Goal: Task Accomplishment & Management: Complete application form

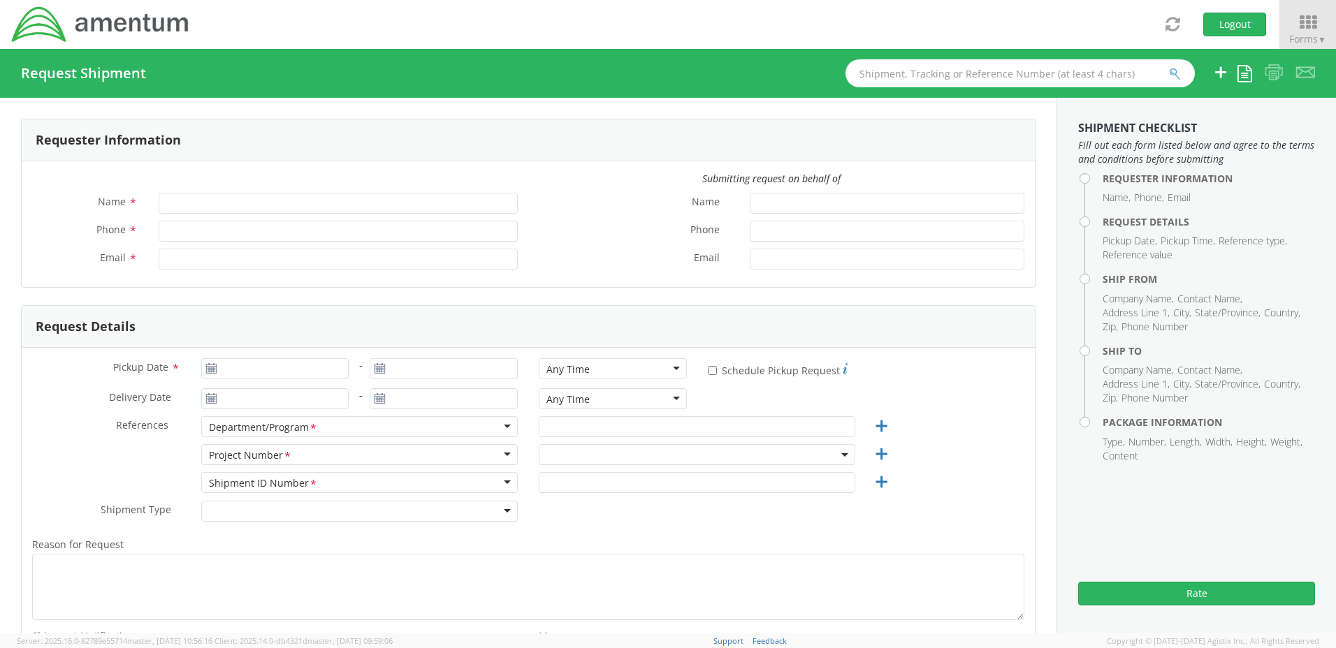
type input "[PERSON_NAME]"
type input "[PHONE_NUMBER]"
type input "[PERSON_NAME][EMAIL_ADDRESS][PERSON_NAME][DOMAIN_NAME]"
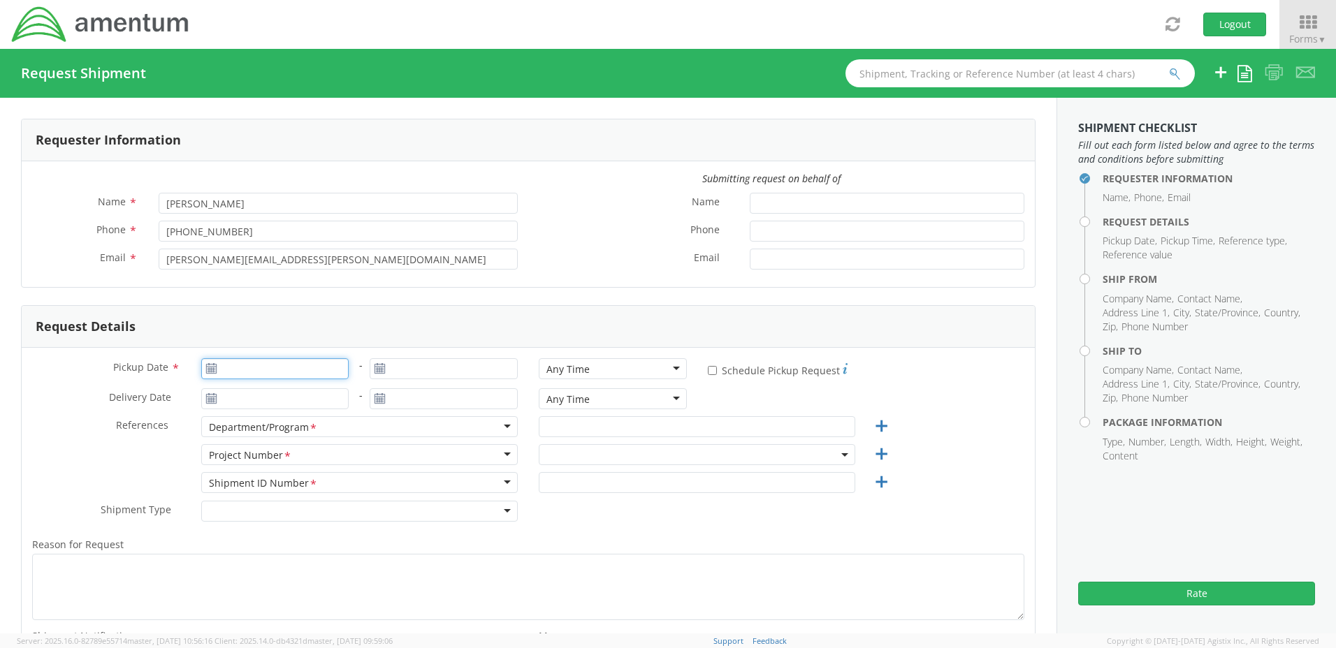
click at [231, 372] on input "Pickup Date *" at bounding box center [275, 368] width 148 height 21
type input "[DATE]"
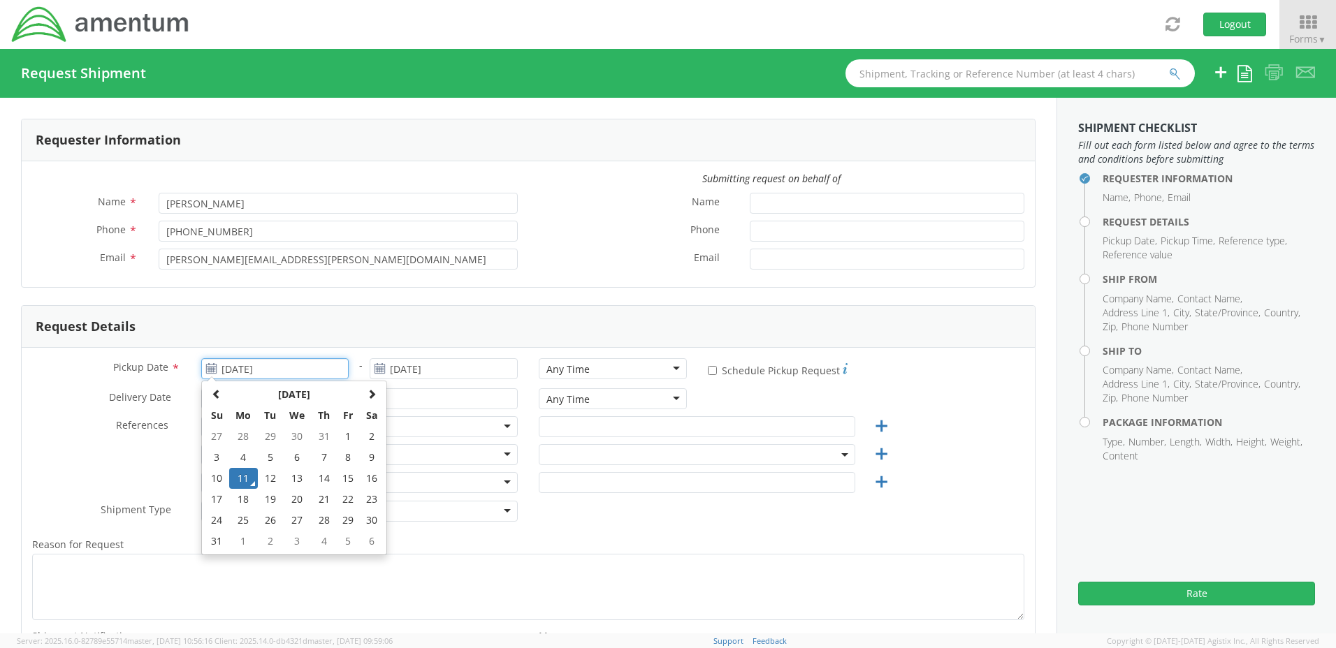
click at [240, 477] on td "11" at bounding box center [243, 478] width 29 height 21
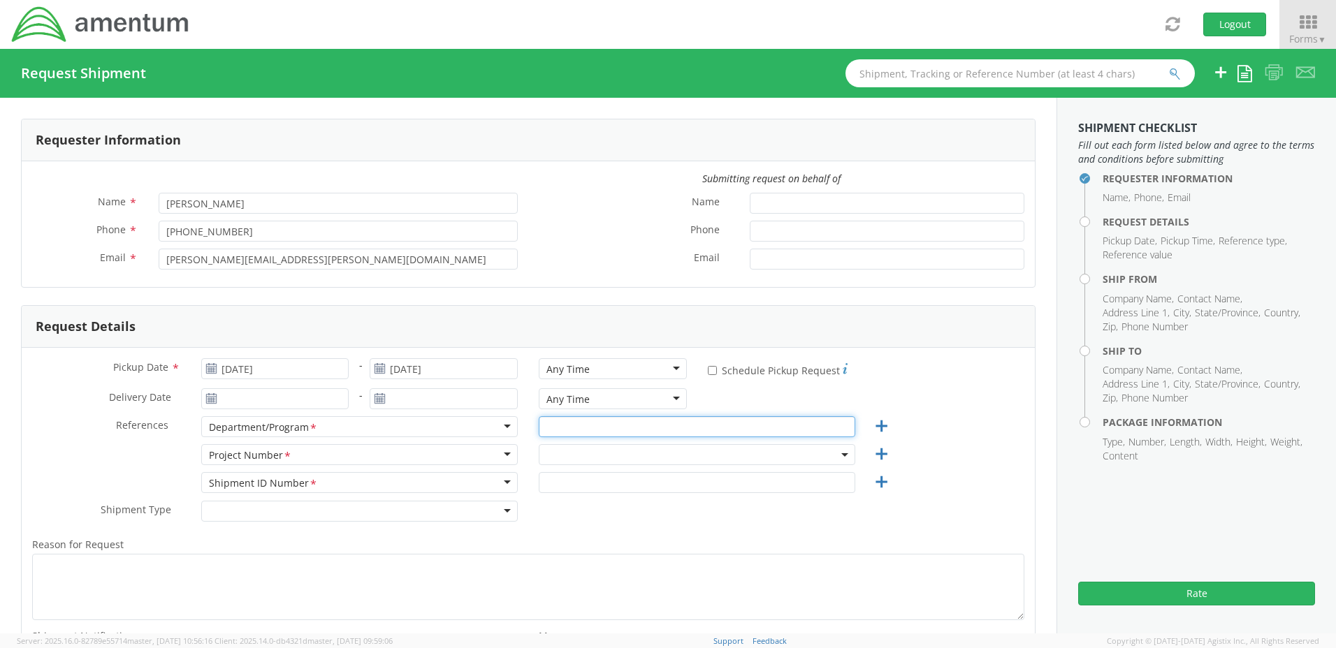
click at [560, 421] on input "text" at bounding box center [697, 426] width 317 height 21
type input "TACLS"
click at [561, 449] on span at bounding box center [697, 454] width 317 height 21
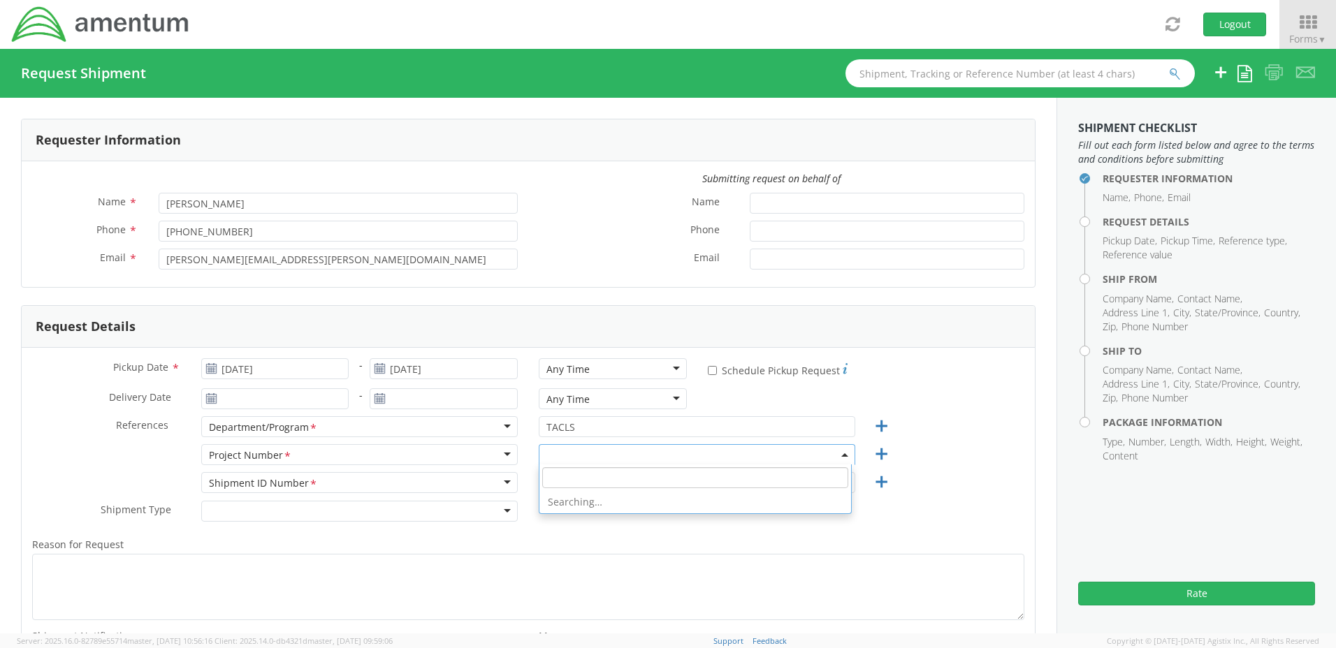
click at [553, 477] on input "search" at bounding box center [695, 477] width 306 height 21
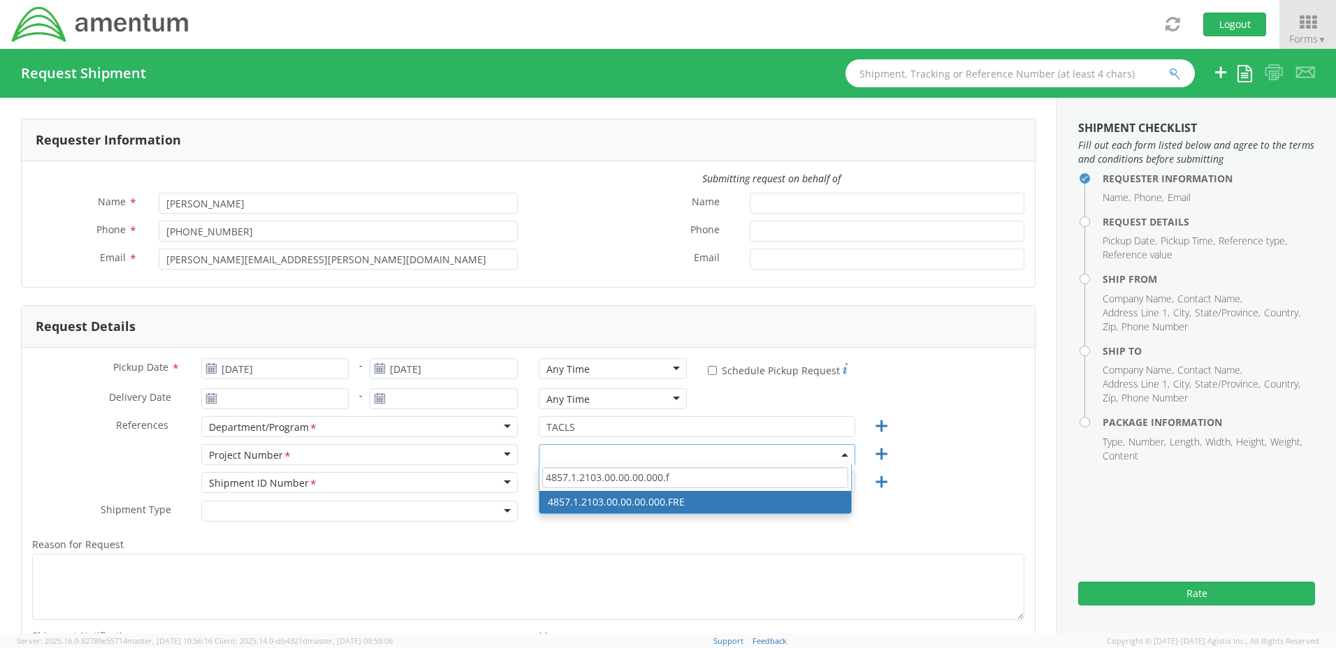
type input "4857.1.2103.00.00.00.000.f"
select select "4857.1.2103.00.00.00.000.FRE"
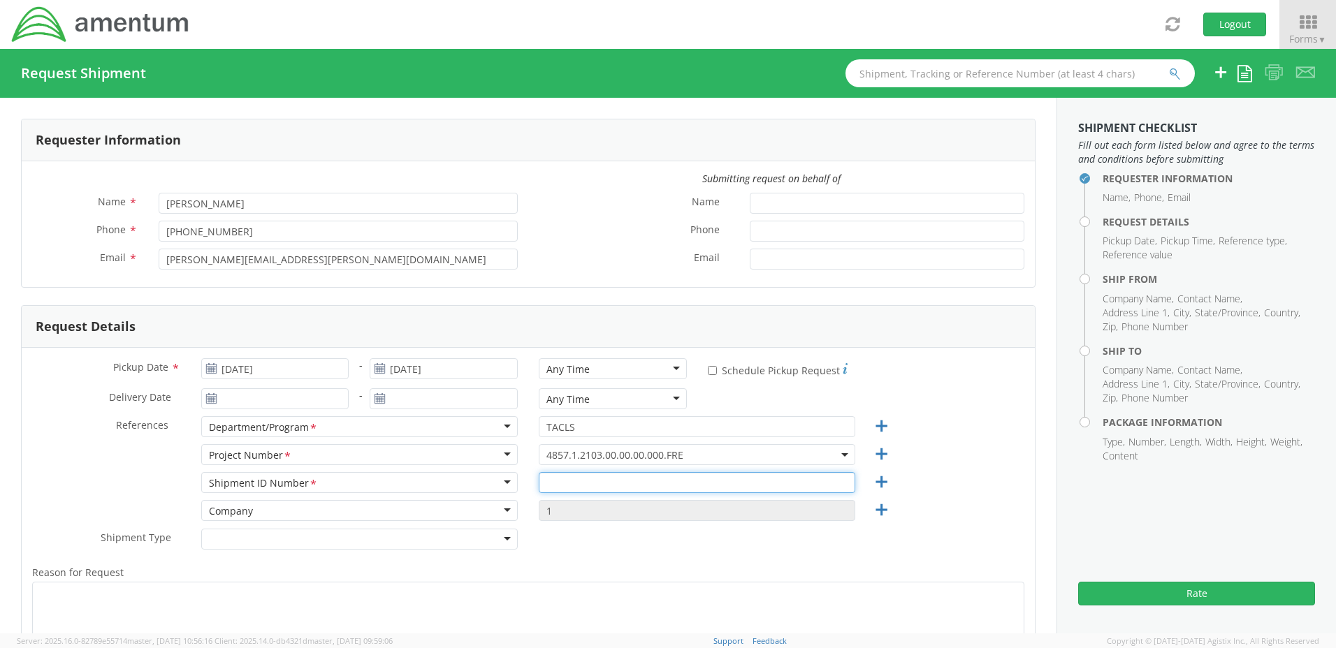
click at [557, 485] on input "text" at bounding box center [697, 482] width 317 height 21
type input "25223001"
click at [689, 541] on div "Shipment Type * Batch Regular" at bounding box center [528, 543] width 1013 height 28
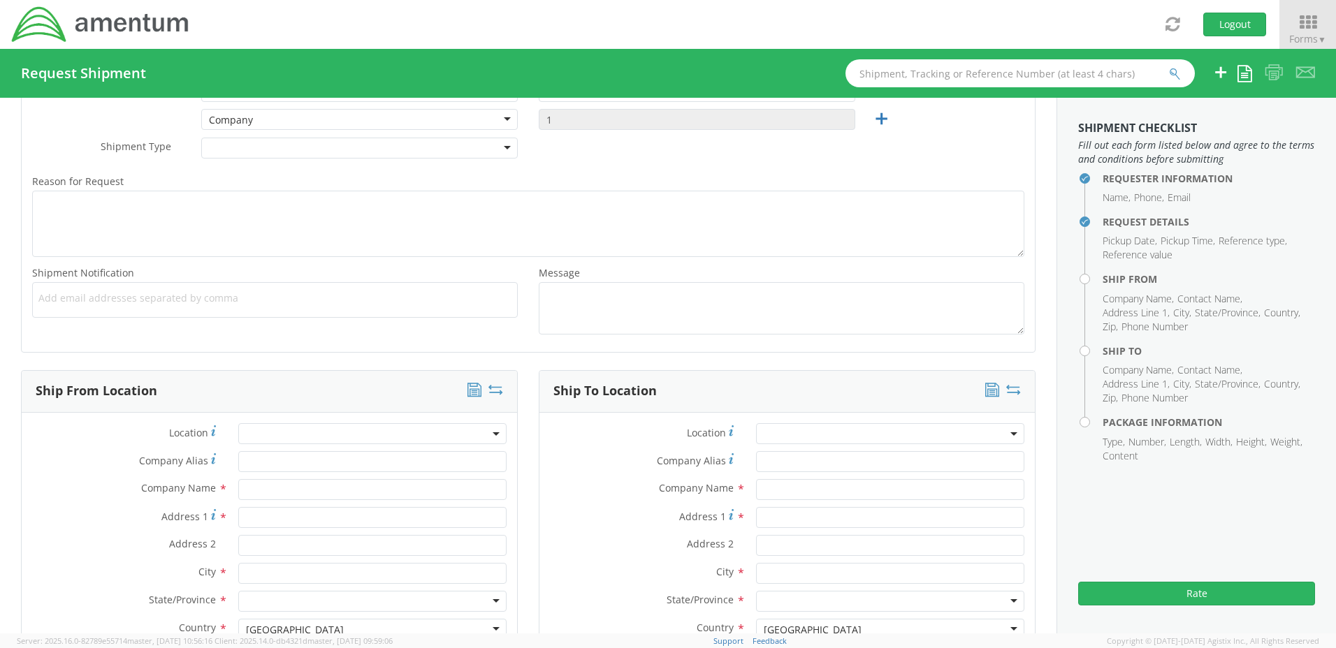
scroll to position [419, 0]
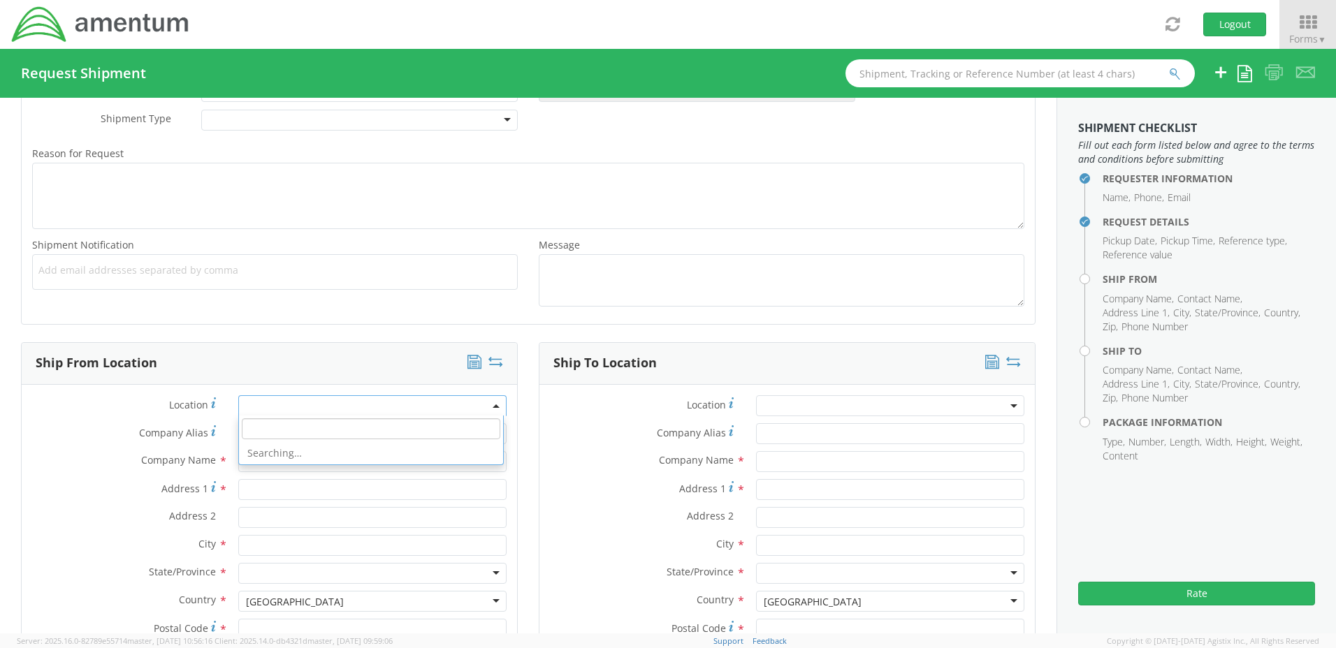
click at [247, 406] on span at bounding box center [372, 405] width 268 height 21
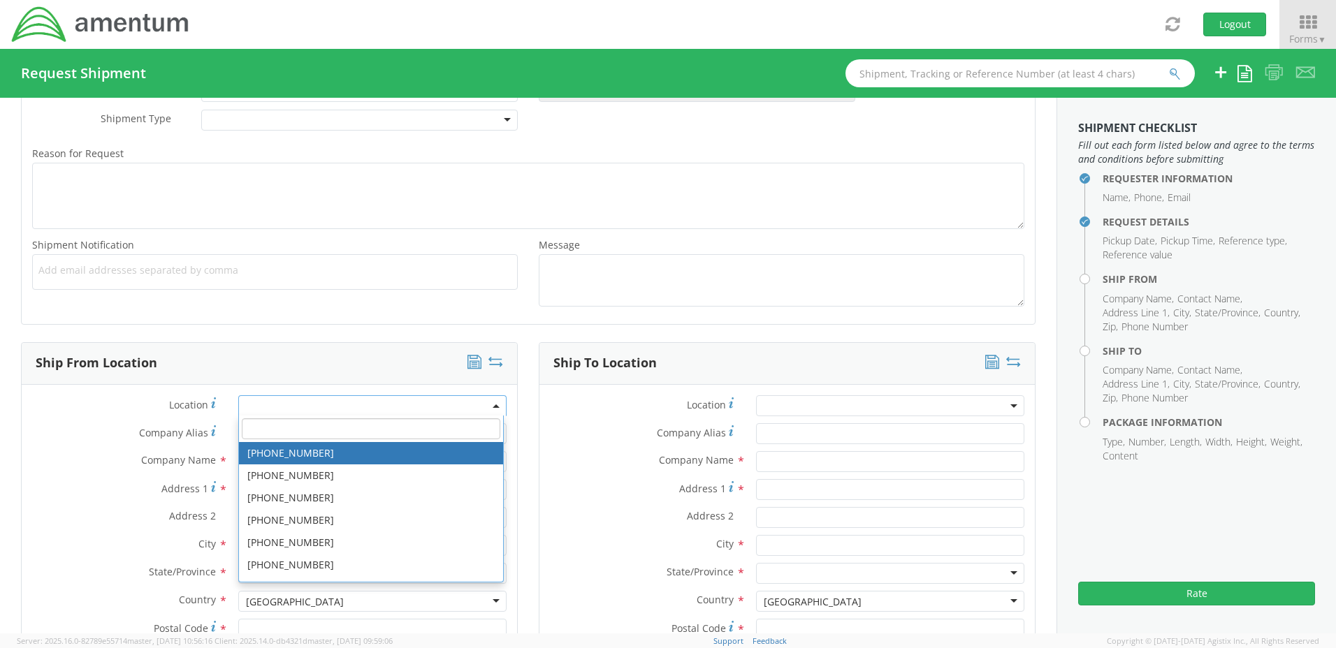
click at [279, 425] on input "search" at bounding box center [371, 429] width 258 height 21
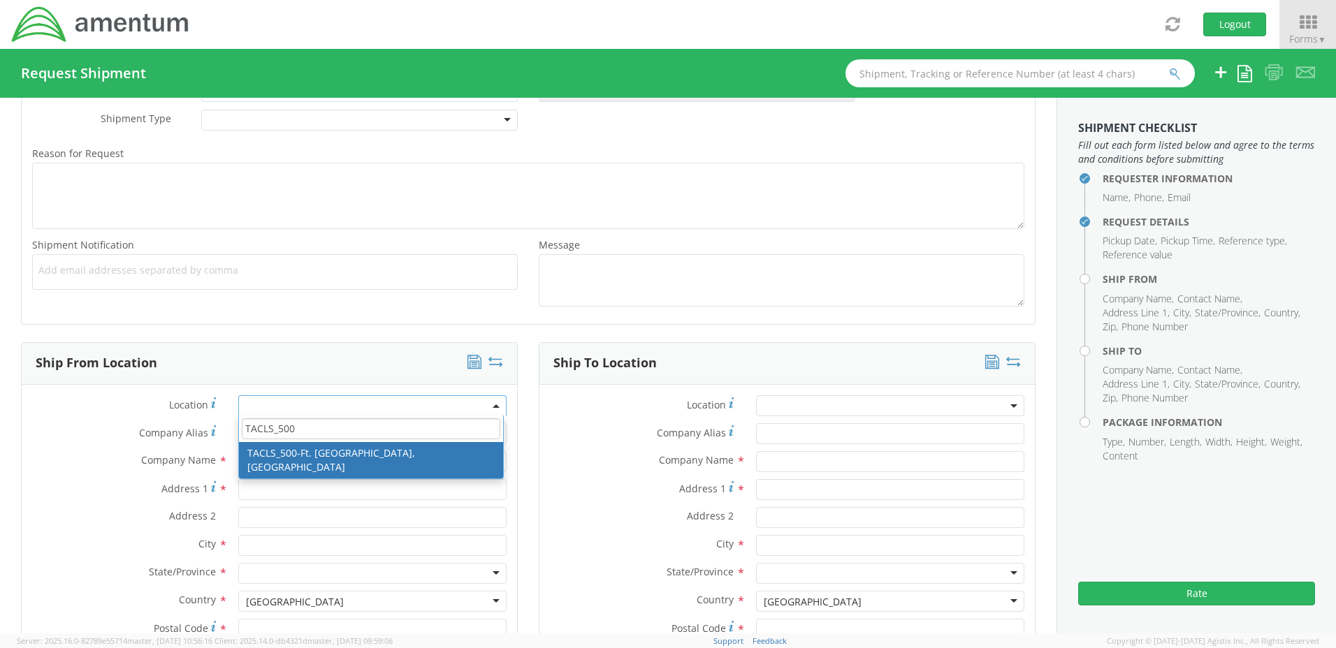
type input "TACLS_500"
type input "Amentum Services, Inc."
type input "Bldg. 30101 Cairns AAF"
type input "[PERSON_NAME][GEOGRAPHIC_DATA]"
type input "Fort [PERSON_NAME]"
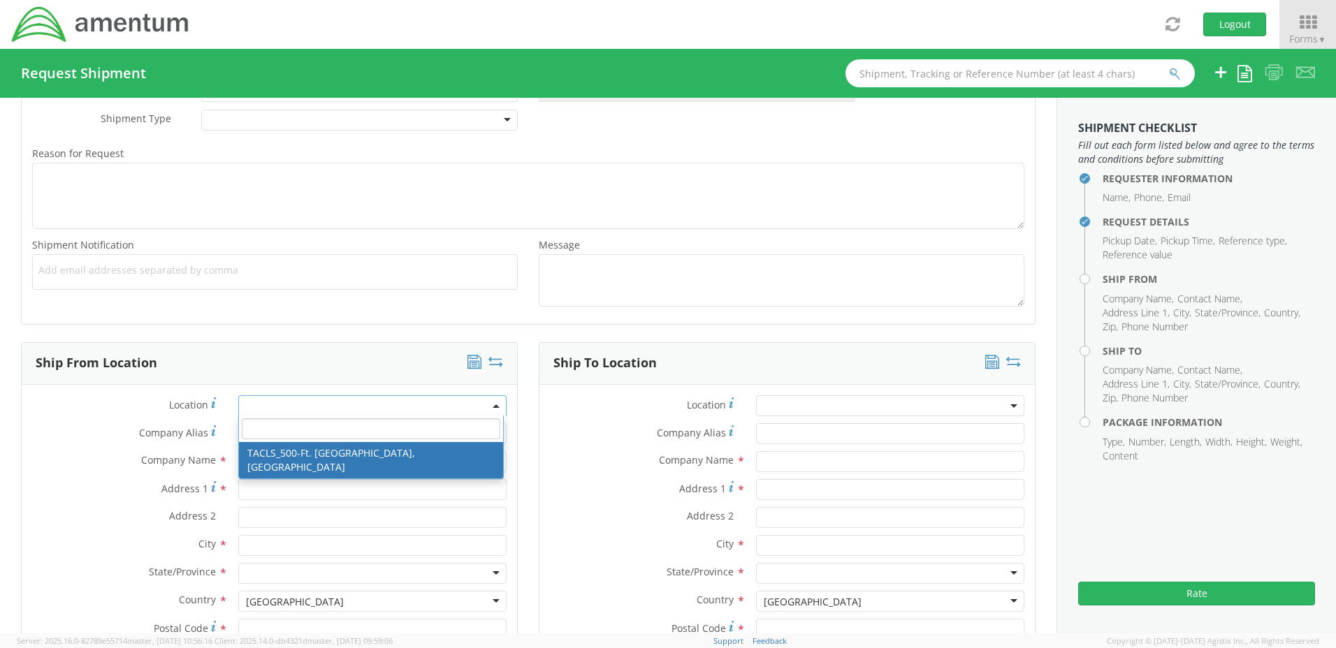
type input "36362"
select select "42684"
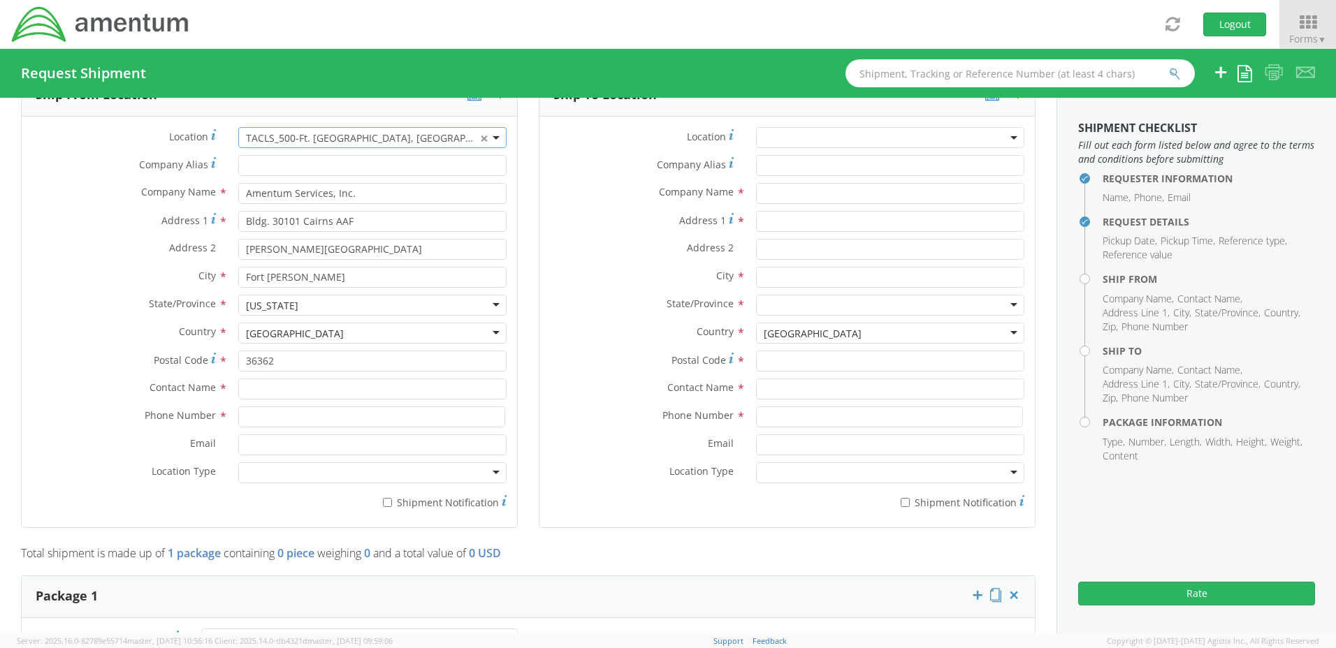
scroll to position [699, 0]
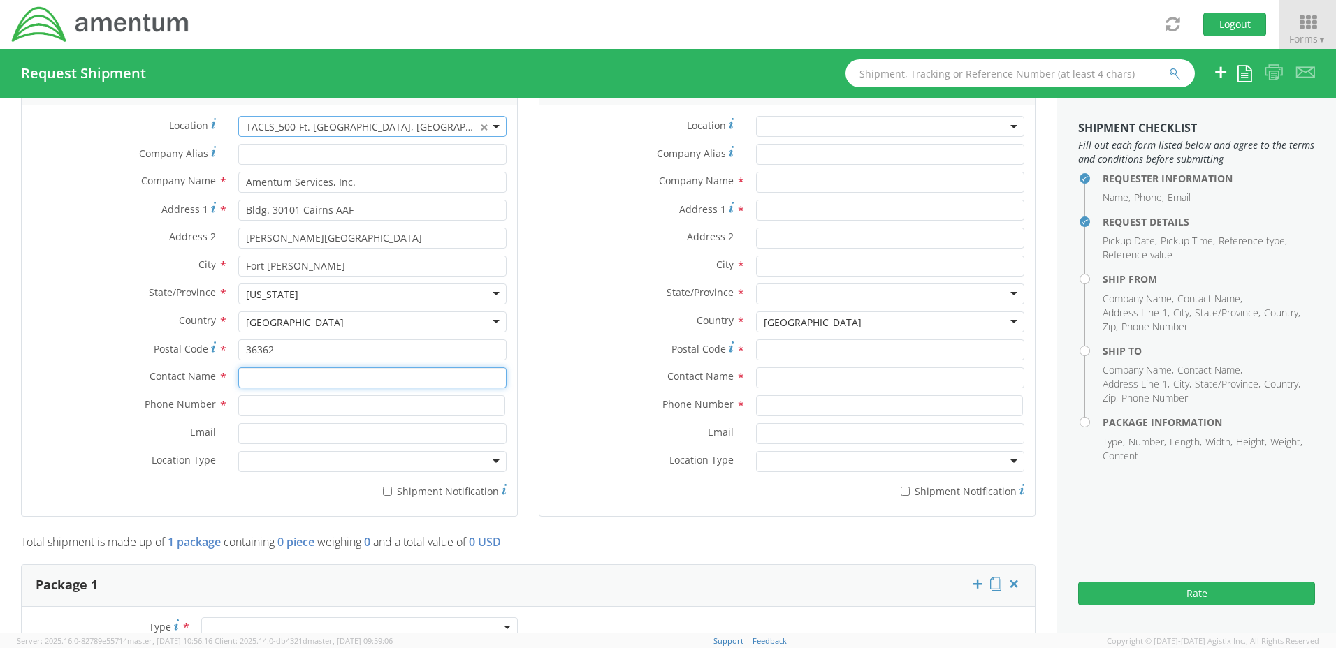
click at [253, 374] on input "text" at bounding box center [372, 378] width 268 height 21
type input "[PERSON_NAME]"
type input "Amentum Services, Inc."
type input "3347963674"
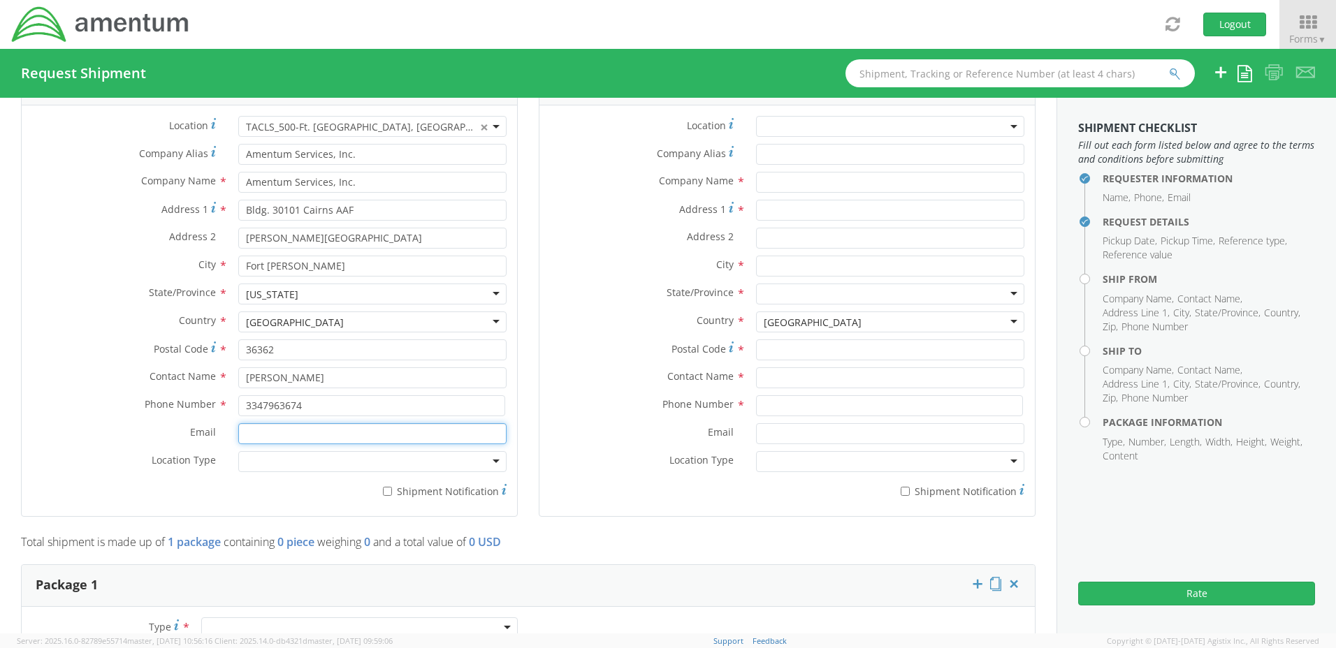
type input "[PERSON_NAME][EMAIL_ADDRESS][PERSON_NAME][DOMAIN_NAME]"
type input "AVIATION LABORATORIES"
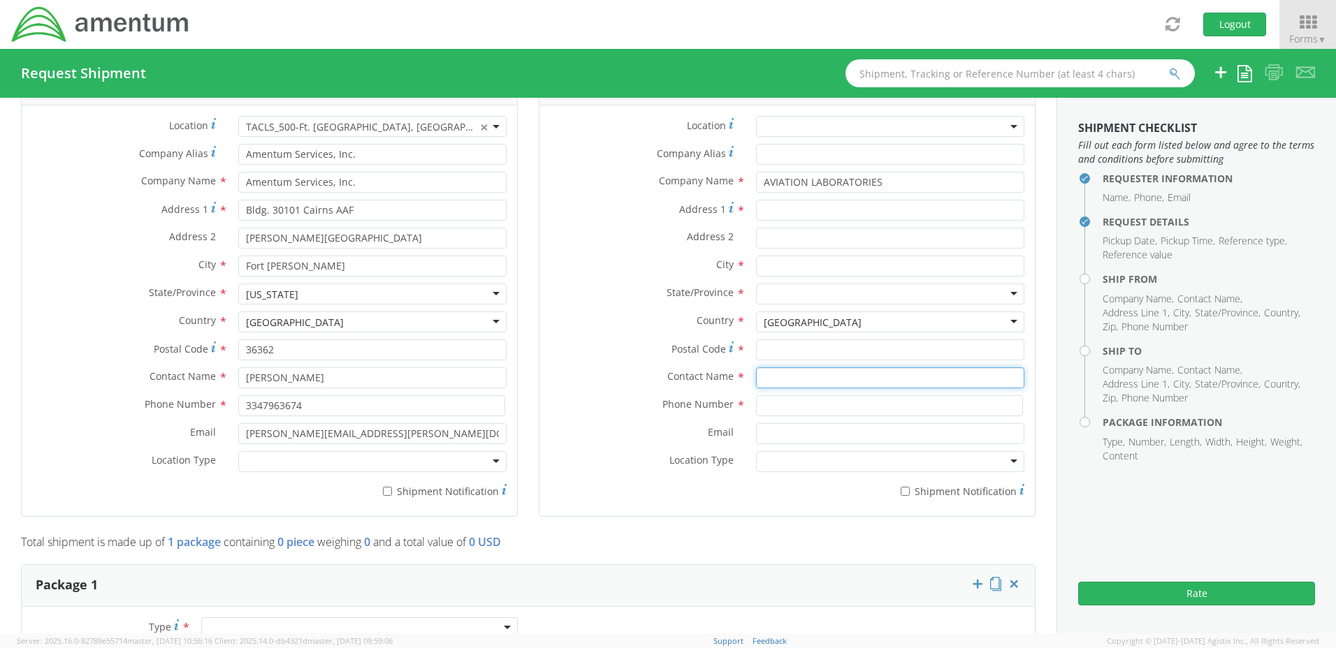
type input "RECEIVING"
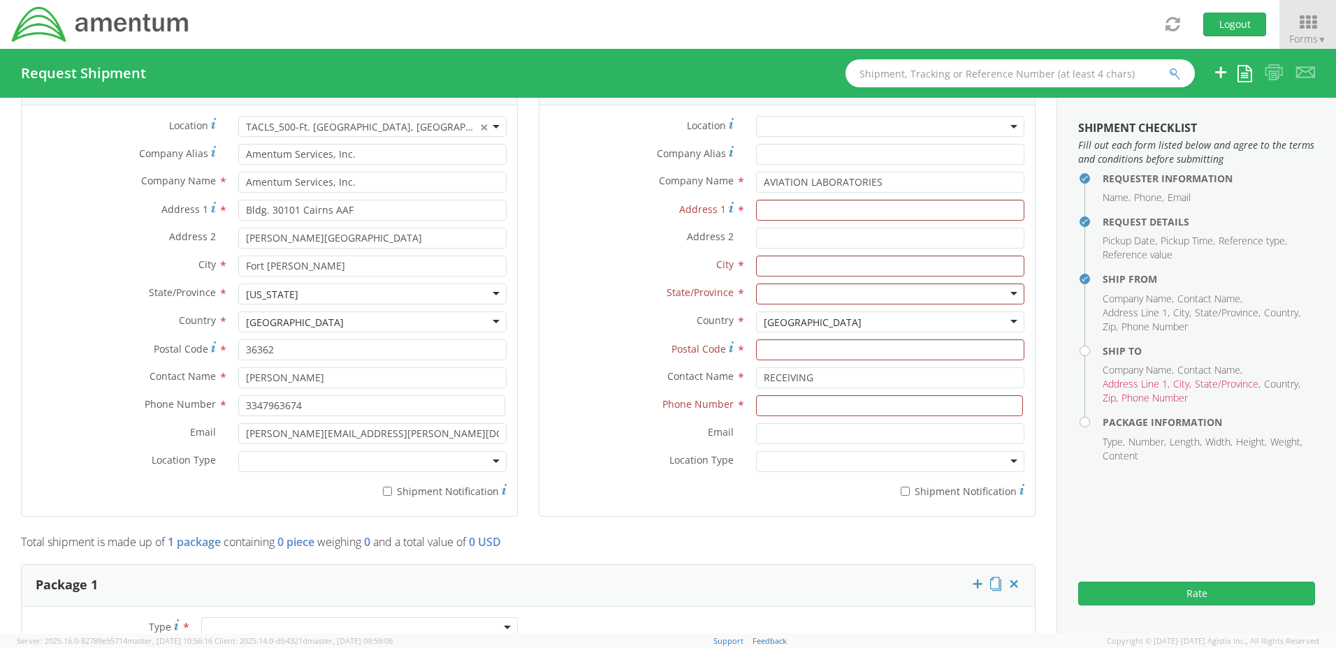
click at [579, 365] on div "Postal Code *" at bounding box center [786, 354] width 495 height 28
drag, startPoint x: 877, startPoint y: 181, endPoint x: 706, endPoint y: 178, distance: 171.2
click at [706, 178] on div "Company Name * AVIATION LABORATORIES searching..." at bounding box center [786, 182] width 495 height 21
drag, startPoint x: 817, startPoint y: 379, endPoint x: 728, endPoint y: 379, distance: 88.7
click at [728, 379] on div "Contact Name * RECEIVING RECEIVING Aviation Laboratories - ( Receiving ) [STREE…" at bounding box center [786, 378] width 495 height 21
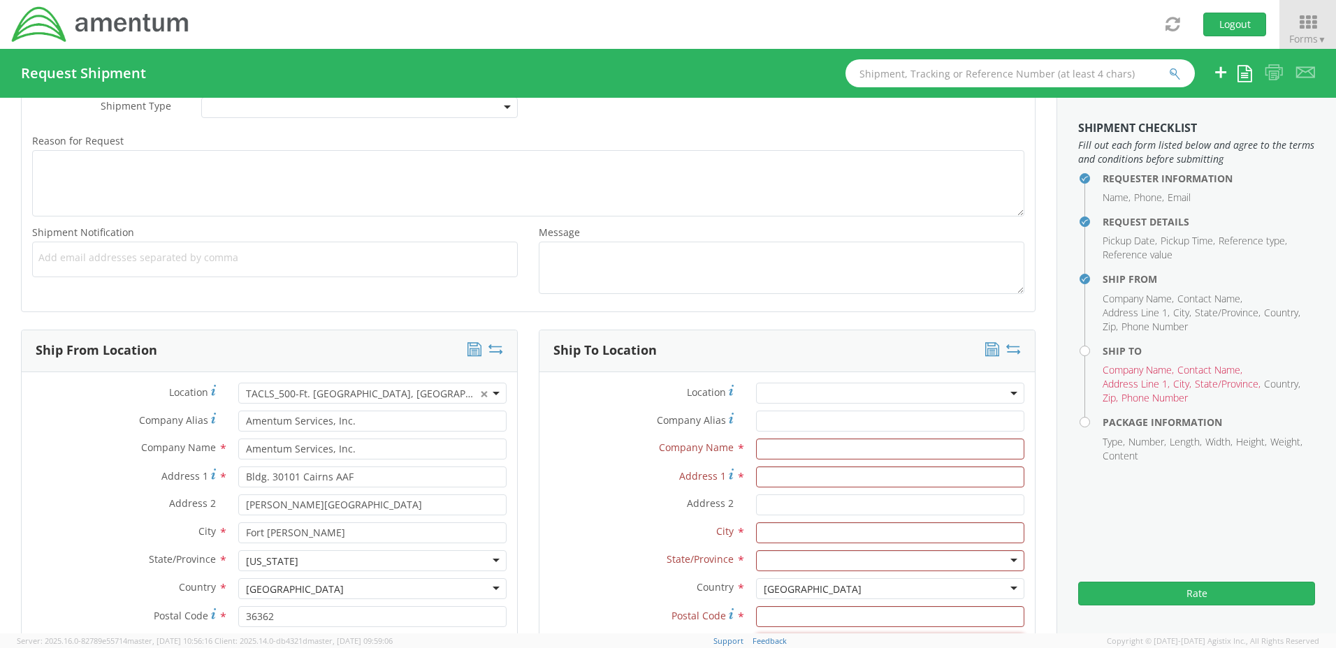
scroll to position [419, 0]
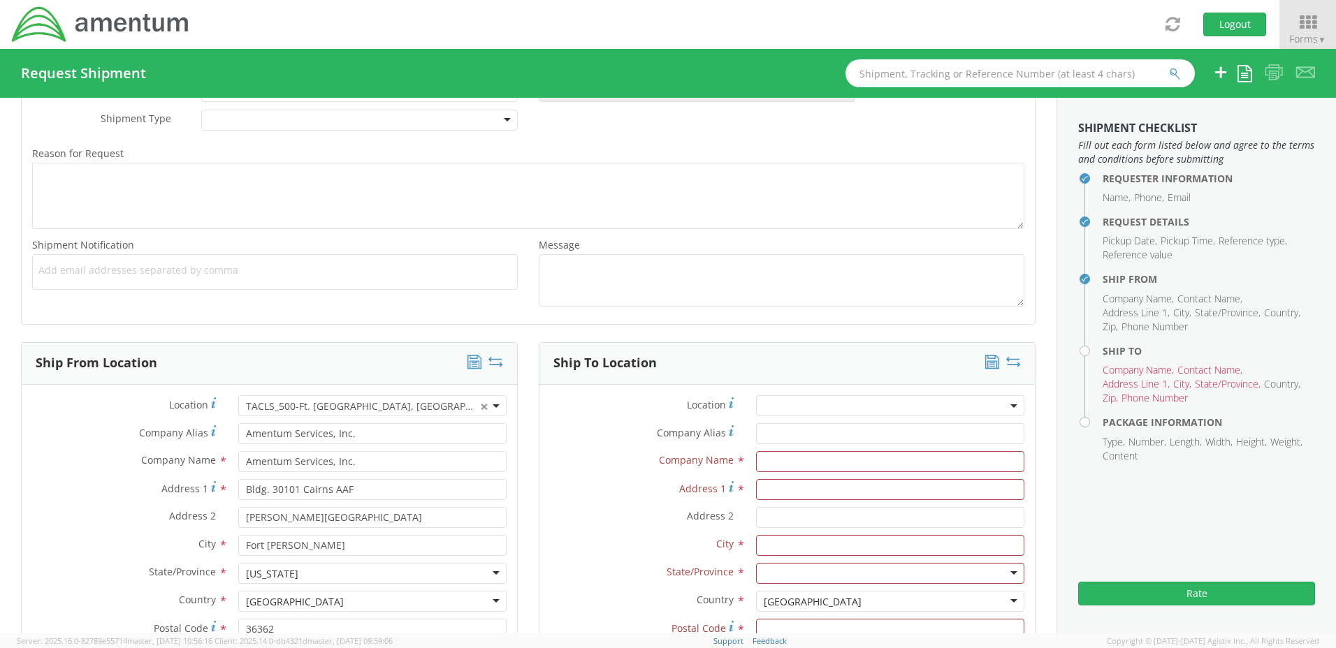
click at [766, 405] on span at bounding box center [890, 405] width 268 height 21
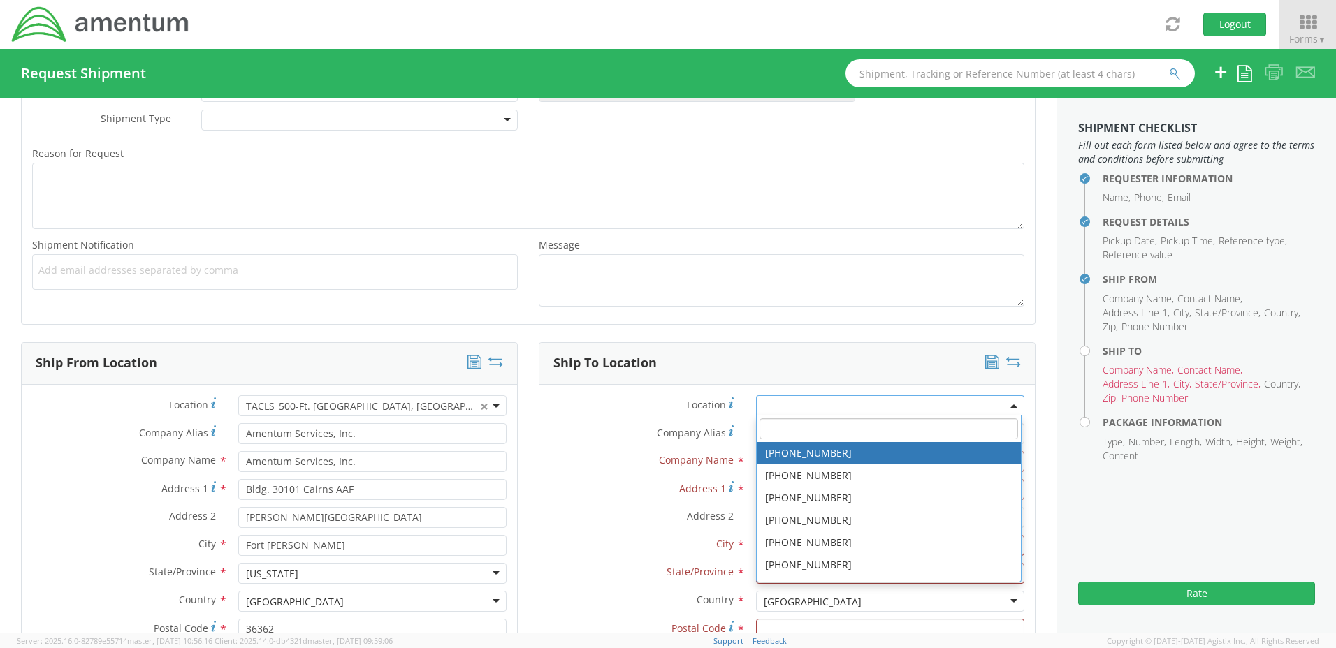
click at [762, 432] on input "search" at bounding box center [888, 429] width 258 height 21
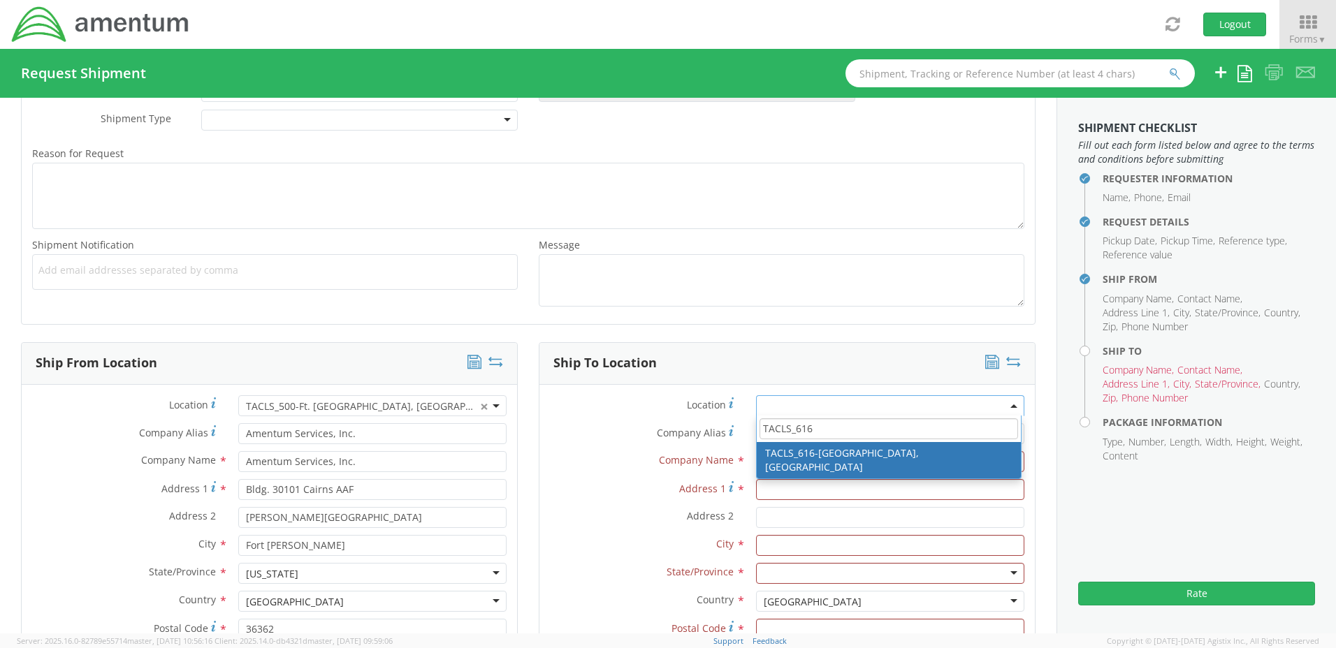
type input "TACLS_616"
select select "42712"
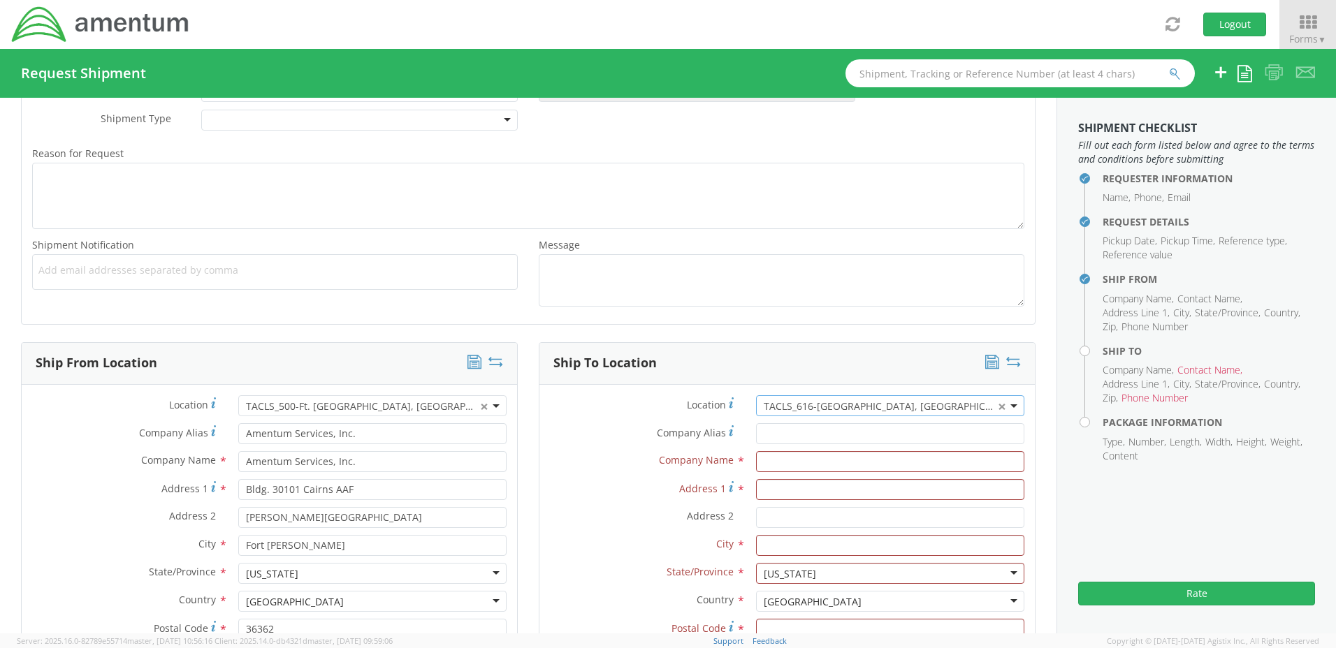
type input "Amentum Services, Inc."
type input "[STREET_ADDRESS]"
type input "C 2-228 AVN"
type input "[PERSON_NAME][GEOGRAPHIC_DATA]"
type input "28308"
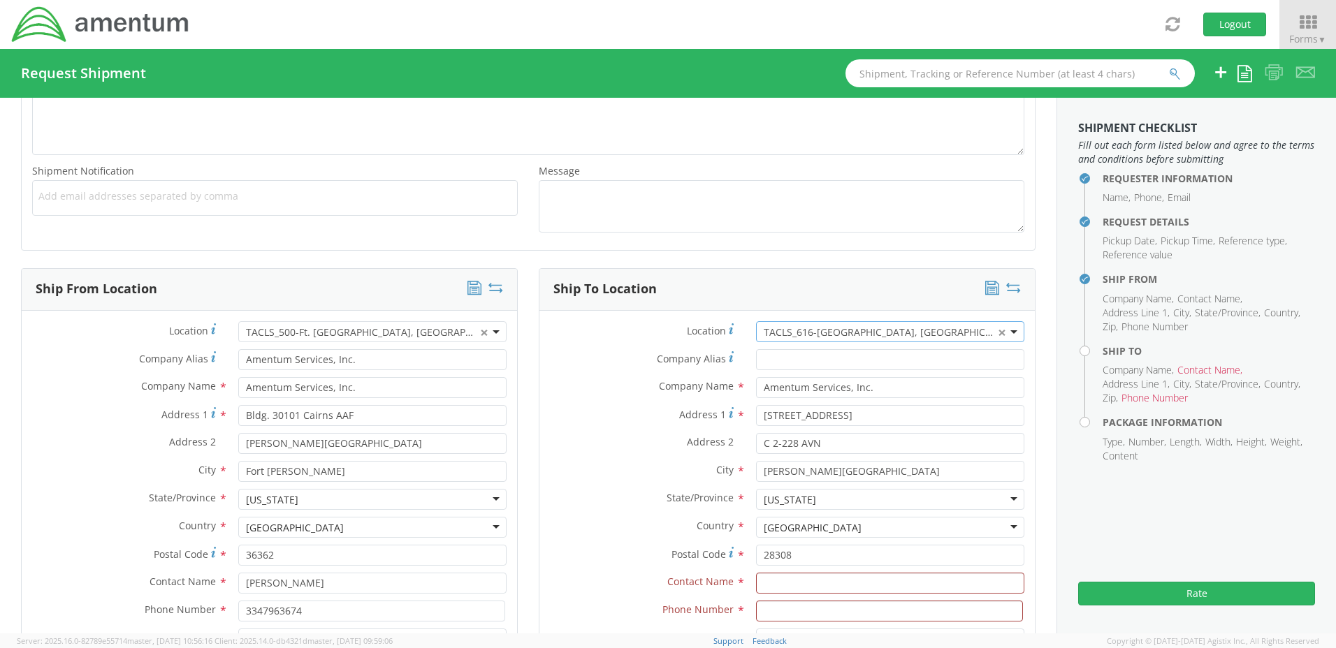
scroll to position [559, 0]
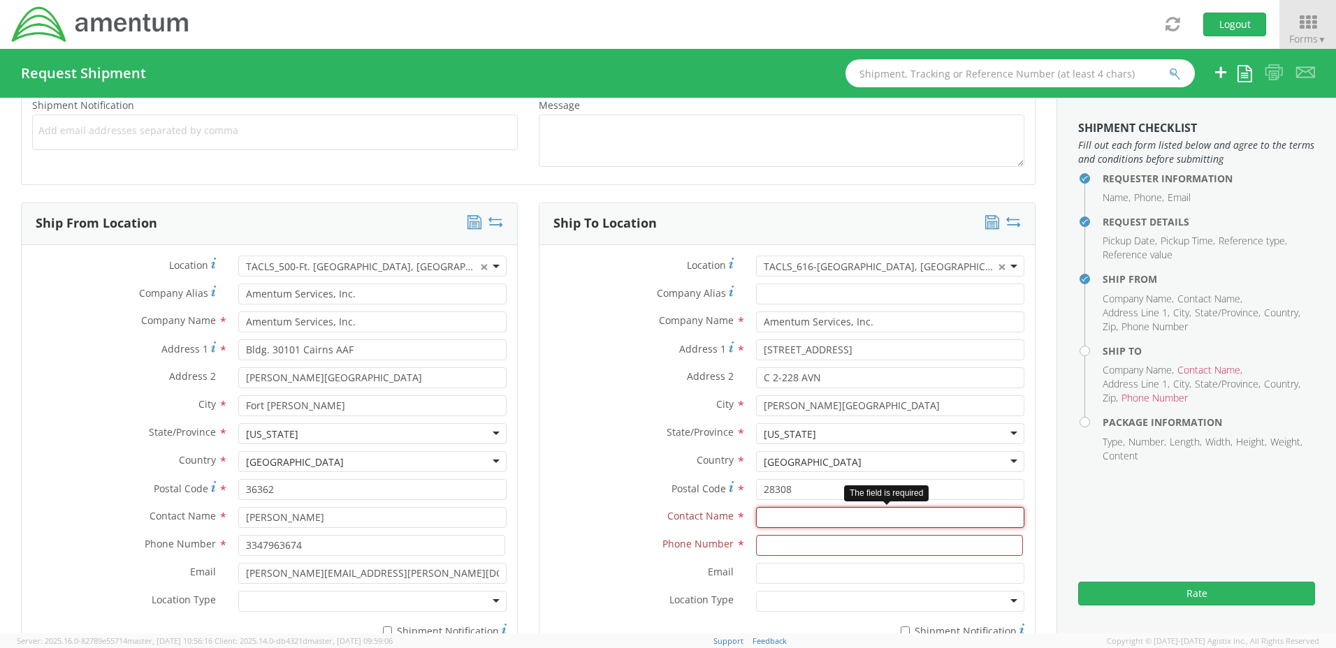
click at [776, 518] on input "text" at bounding box center [890, 517] width 268 height 21
drag, startPoint x: 839, startPoint y: 516, endPoint x: 742, endPoint y: 514, distance: 97.1
click at [746, 514] on div "[PERSON_NAME] RECEIVING" at bounding box center [890, 517] width 289 height 21
type input "[PERSON_NAME]"
click at [769, 543] on input at bounding box center [889, 545] width 267 height 21
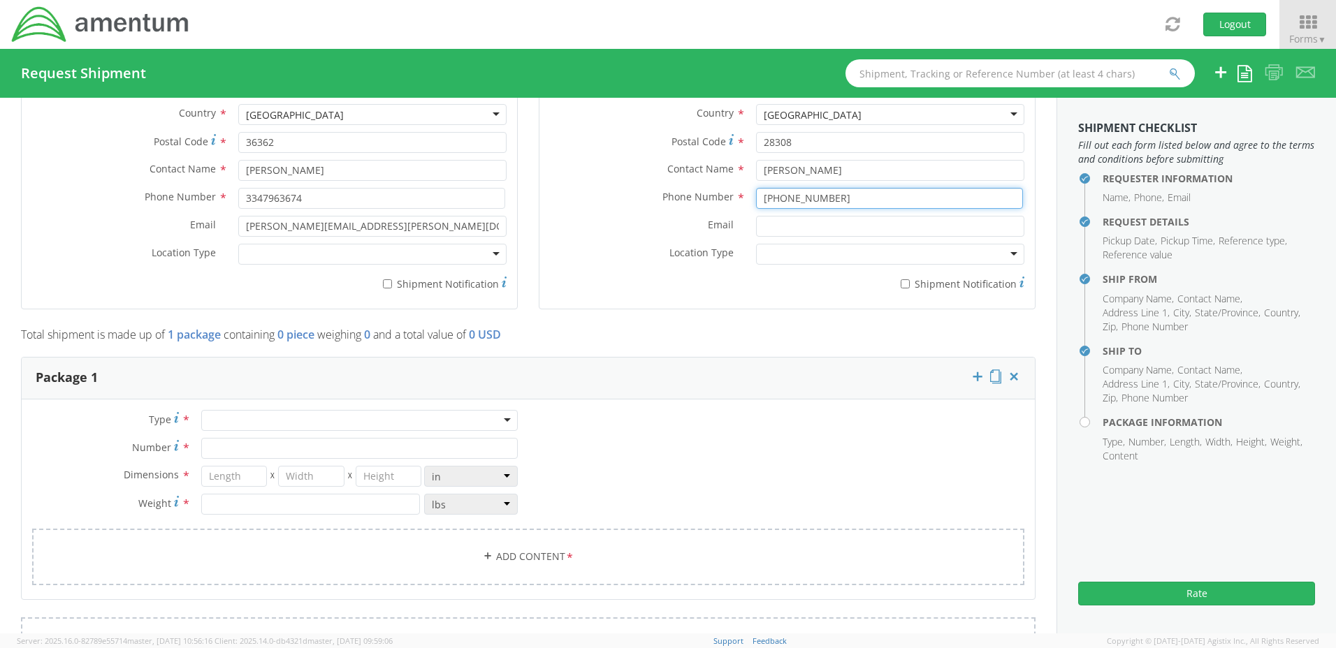
scroll to position [908, 0]
type input "[PHONE_NUMBER]"
click at [501, 419] on div at bounding box center [359, 418] width 317 height 21
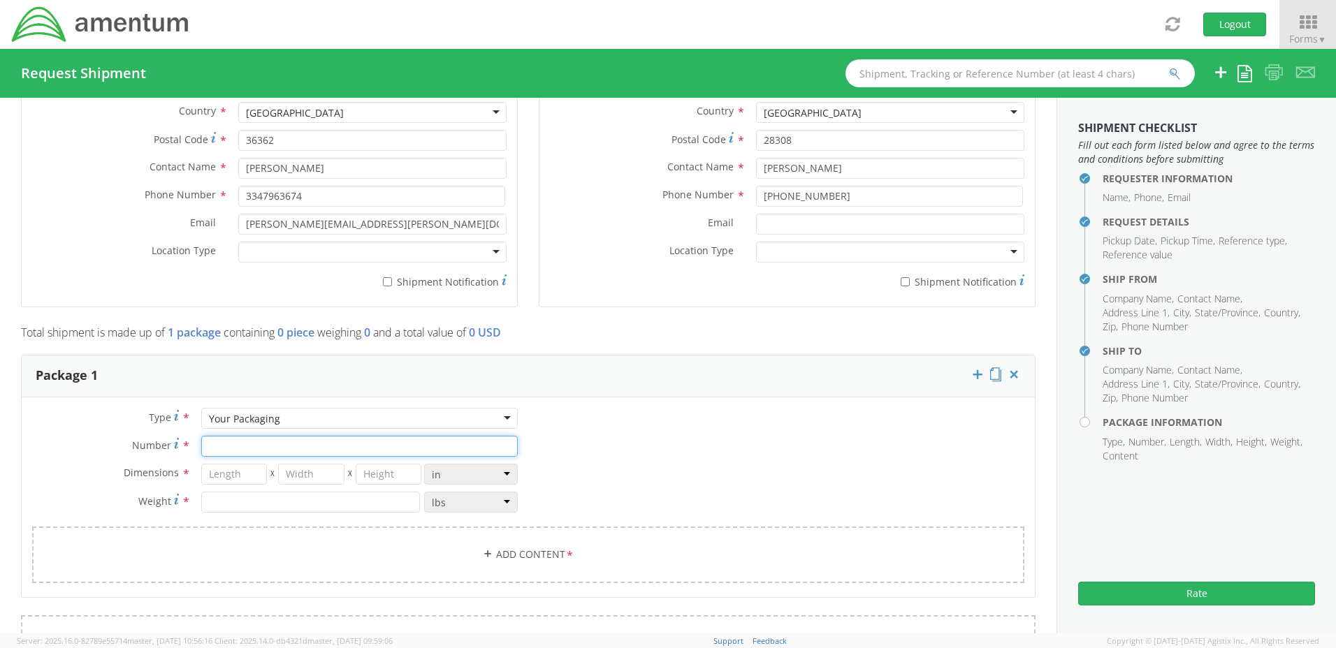
click at [235, 446] on input "Number *" at bounding box center [359, 446] width 317 height 21
type input "1"
click at [231, 472] on input "number" at bounding box center [234, 474] width 66 height 21
type input "12"
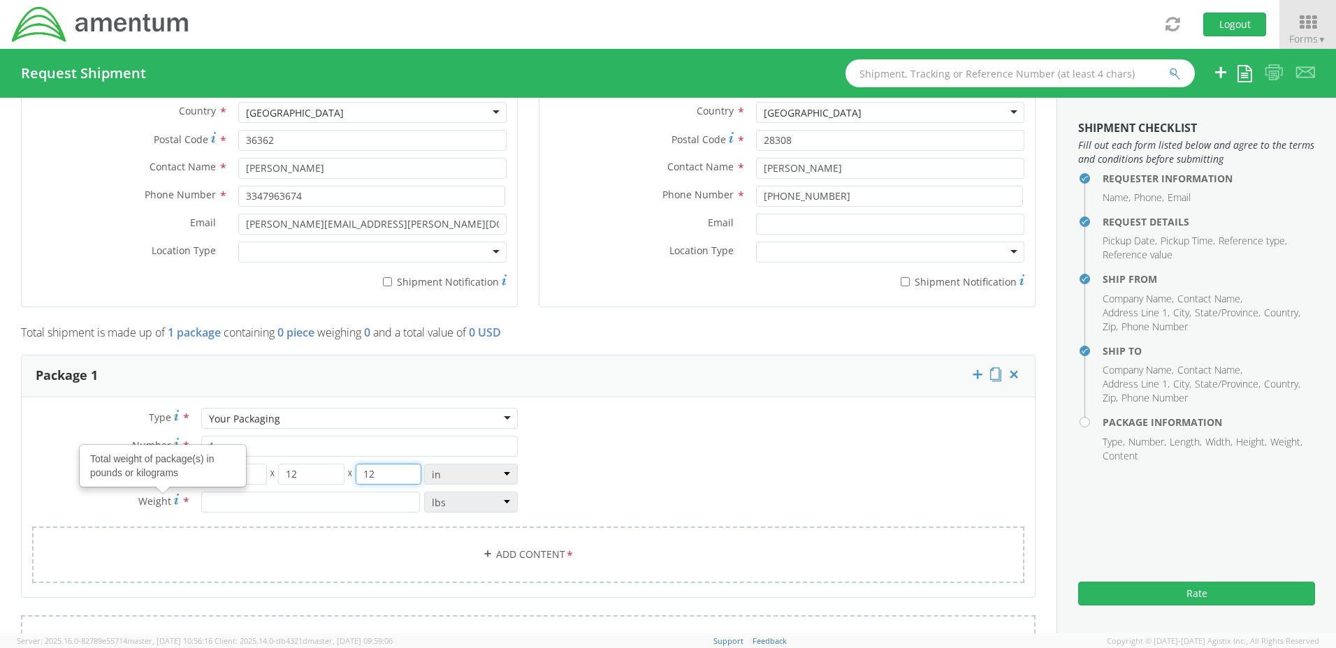
type input "12"
click at [210, 505] on input "number" at bounding box center [310, 502] width 219 height 21
type input "9"
click at [536, 556] on link "Add Content *" at bounding box center [528, 555] width 992 height 57
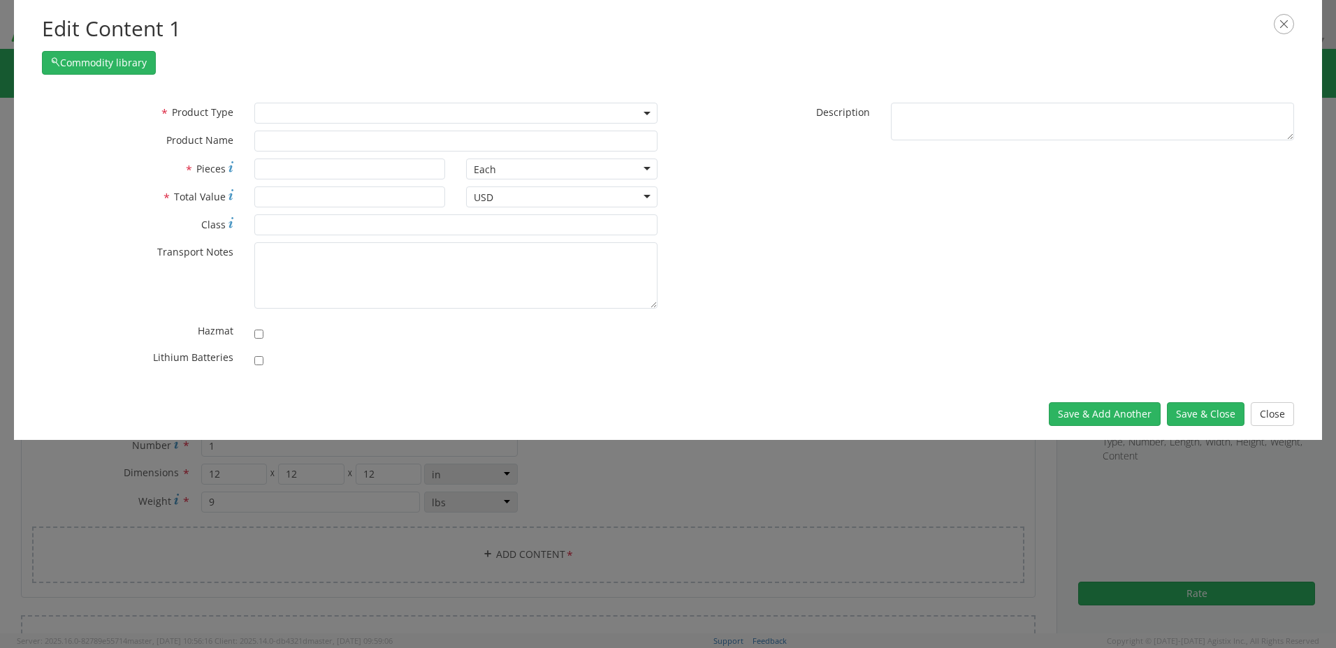
click at [645, 115] on span at bounding box center [455, 113] width 403 height 21
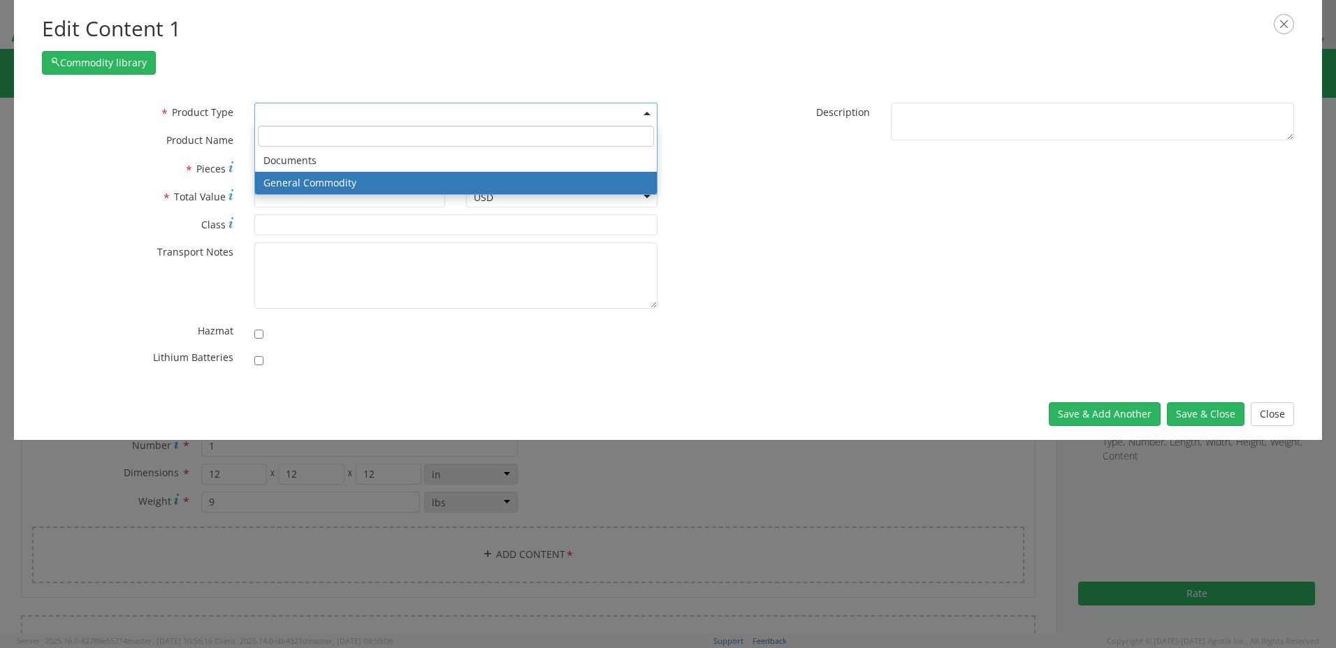
select select "COMMODITY"
type input "General Commodity"
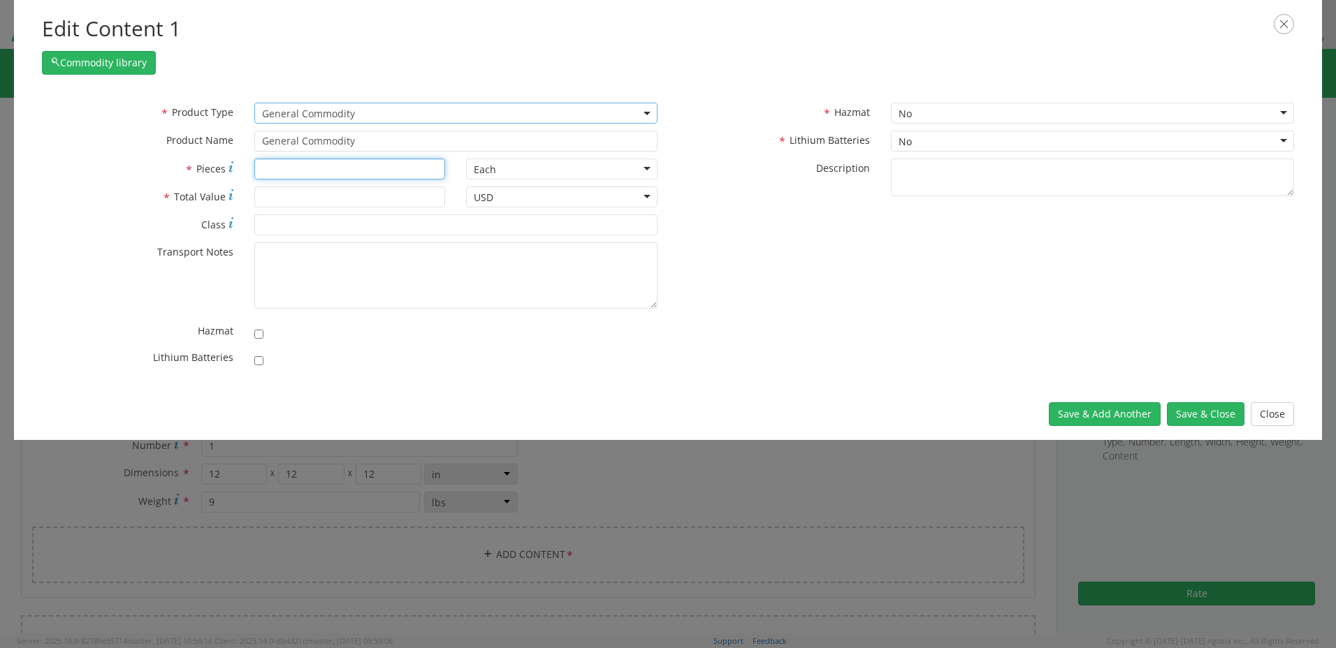
click at [283, 169] on input "* Pieces" at bounding box center [349, 169] width 191 height 21
type input "1"
click at [270, 196] on input "* Total Value" at bounding box center [349, 197] width 191 height 21
type input "100.00"
click at [928, 284] on div "* Product Type Documents General Commodity General Commodity * Product Name Gen…" at bounding box center [667, 239] width 1273 height 272
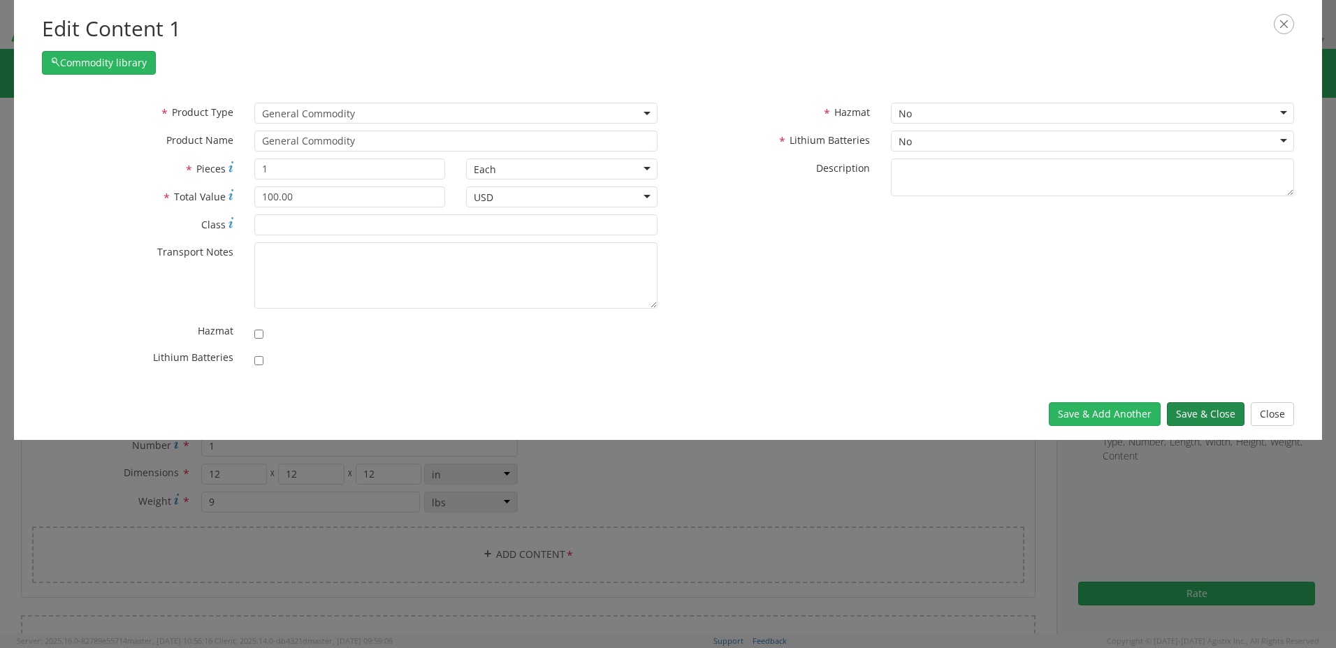
click at [1204, 412] on button "Save & Close" at bounding box center [1206, 414] width 78 height 24
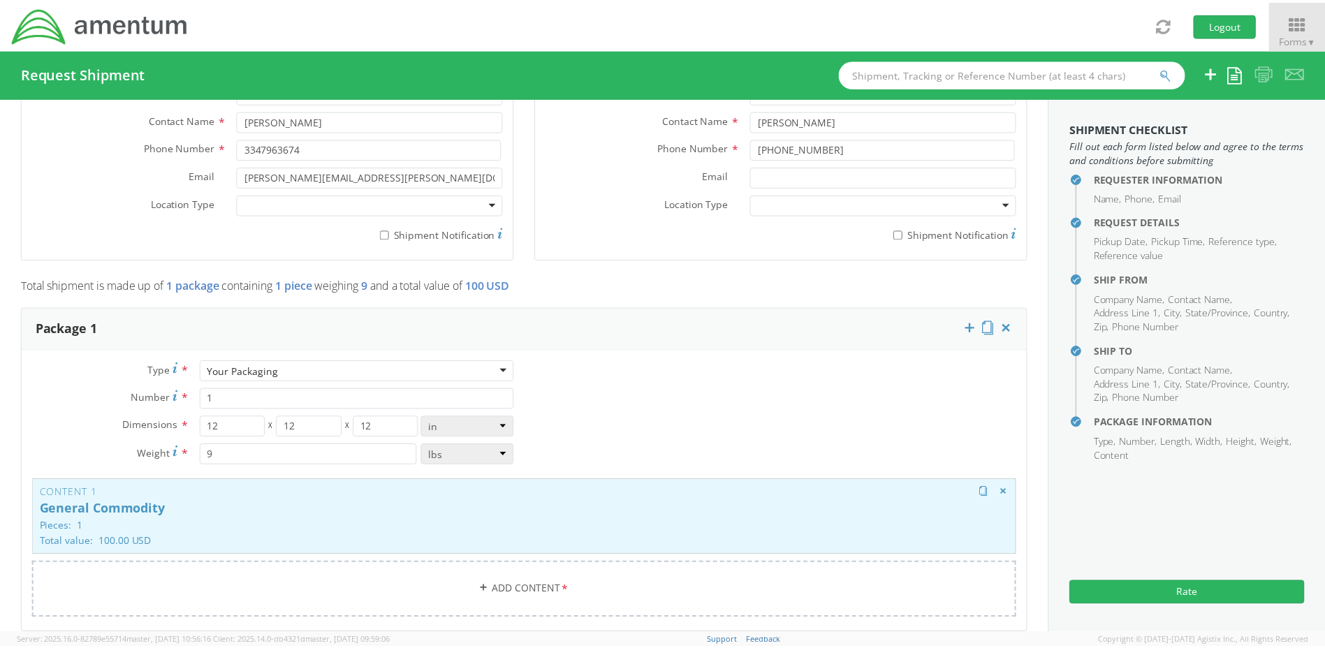
scroll to position [978, 0]
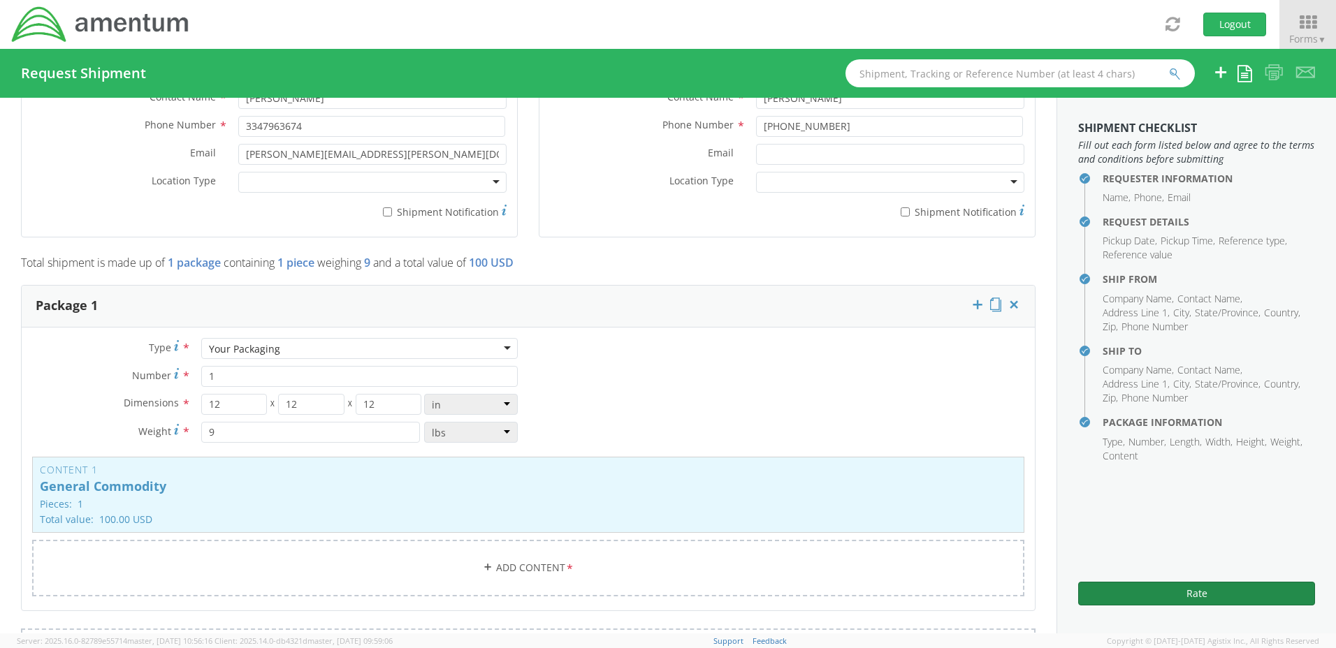
click at [1193, 592] on button "Rate" at bounding box center [1196, 594] width 237 height 24
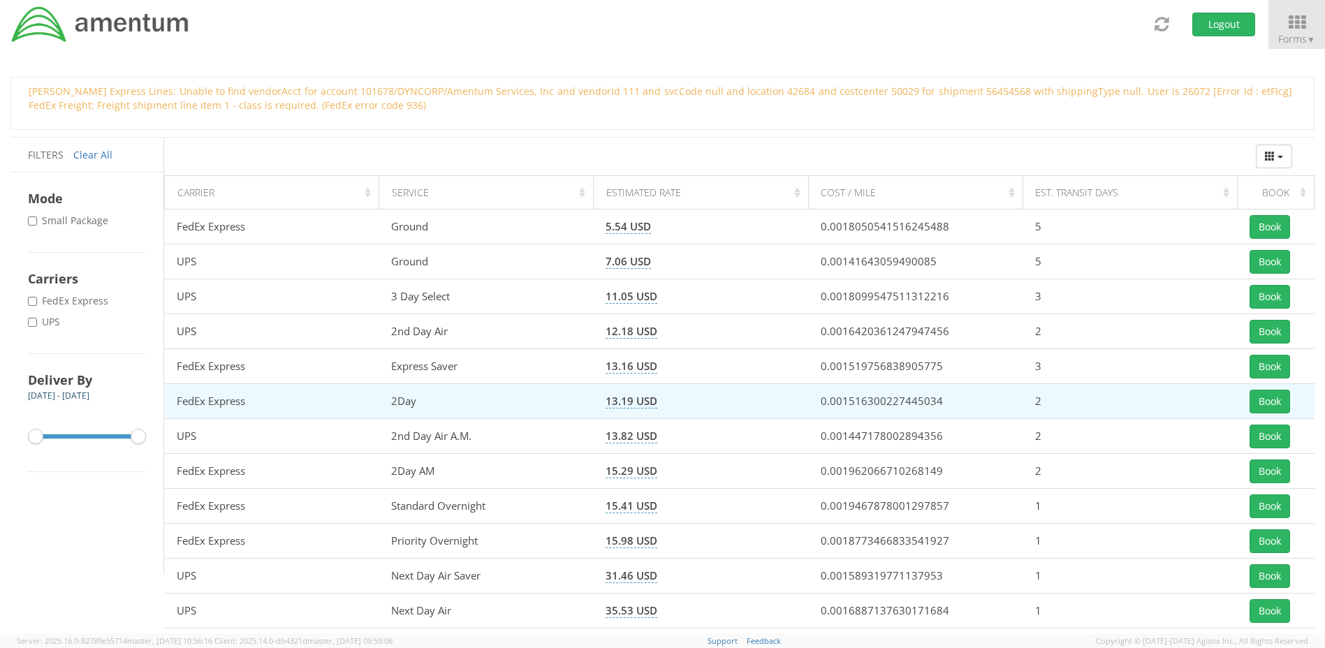
scroll to position [140, 0]
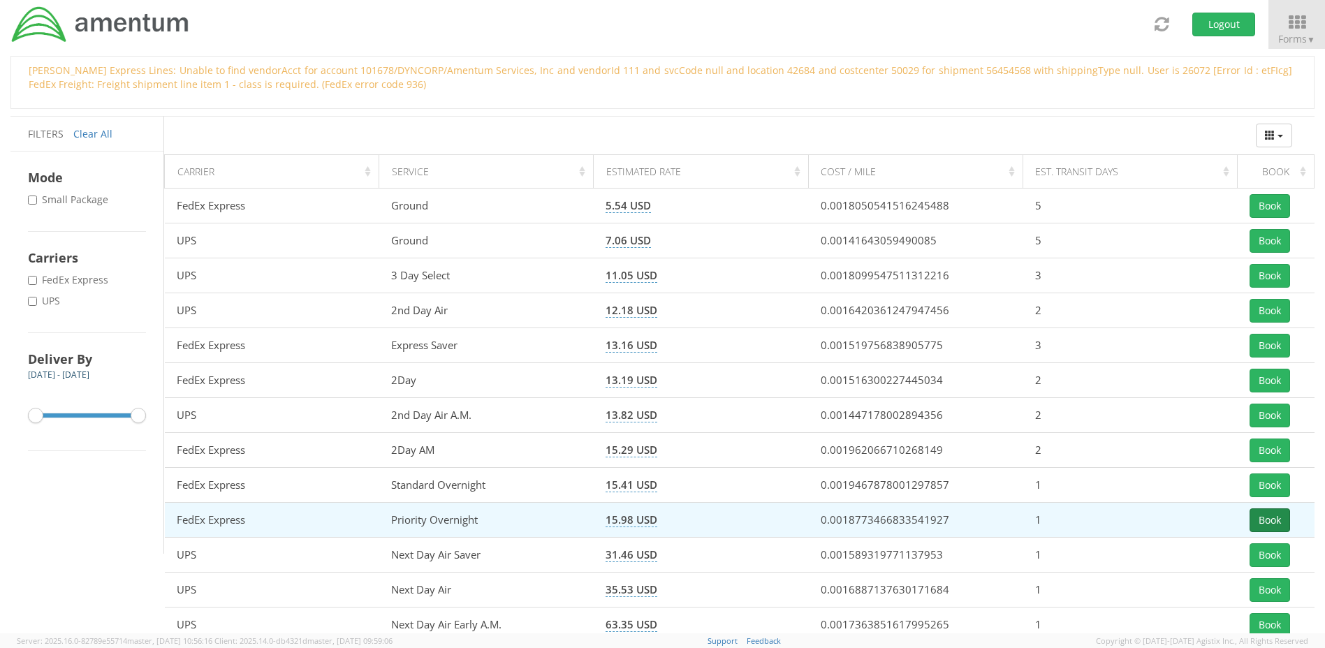
click at [1270, 520] on button "Book" at bounding box center [1270, 521] width 41 height 24
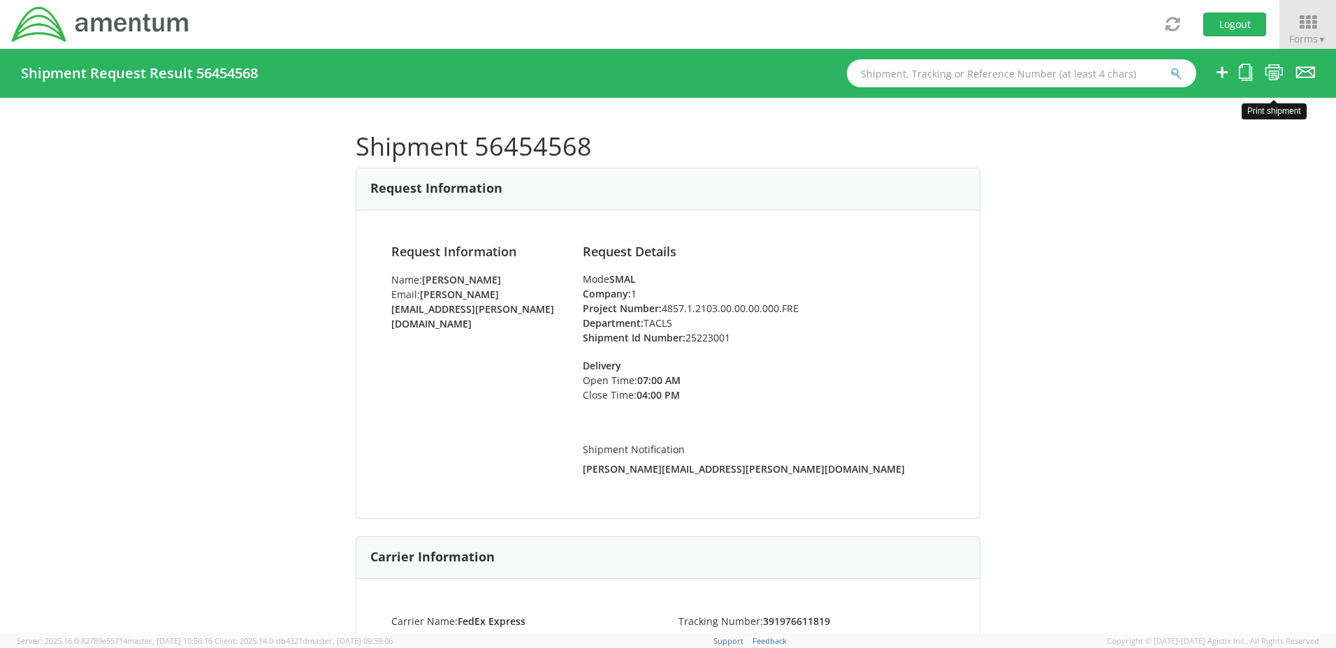
click at [1272, 72] on icon at bounding box center [1274, 72] width 19 height 17
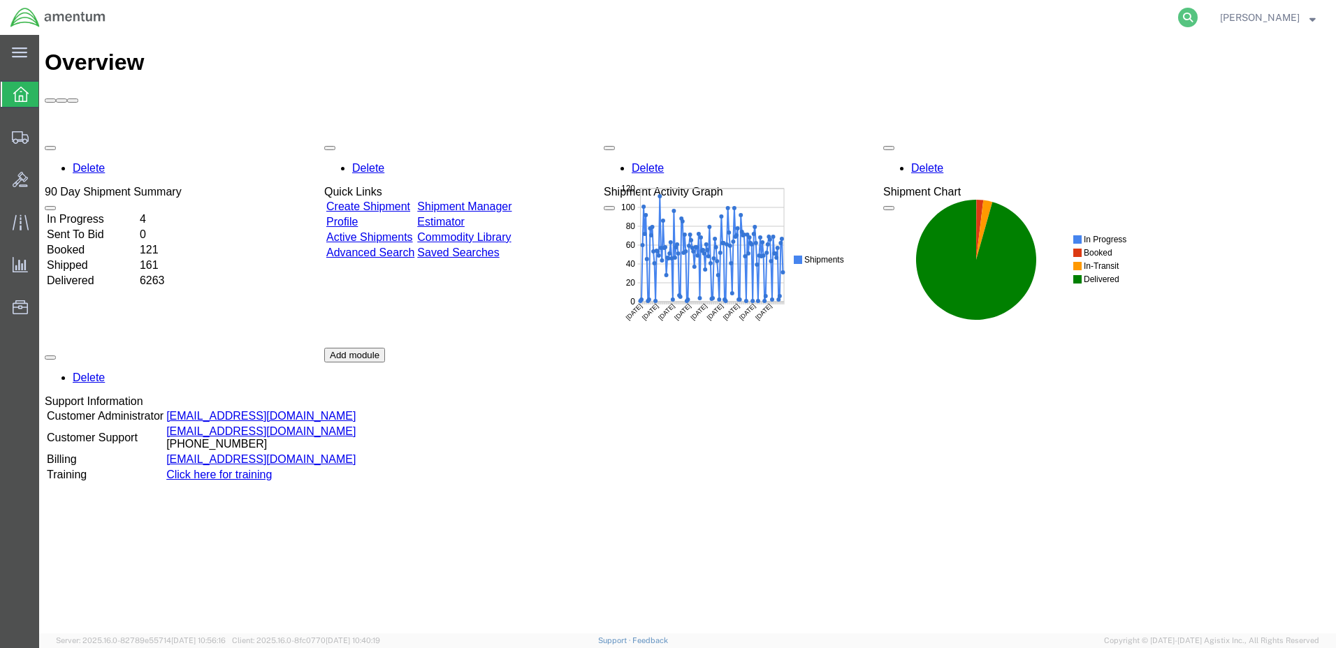
click at [1198, 15] on icon at bounding box center [1188, 18] width 20 height 20
paste input "56454568"
type input "56454568"
click at [1198, 16] on icon at bounding box center [1188, 18] width 20 height 20
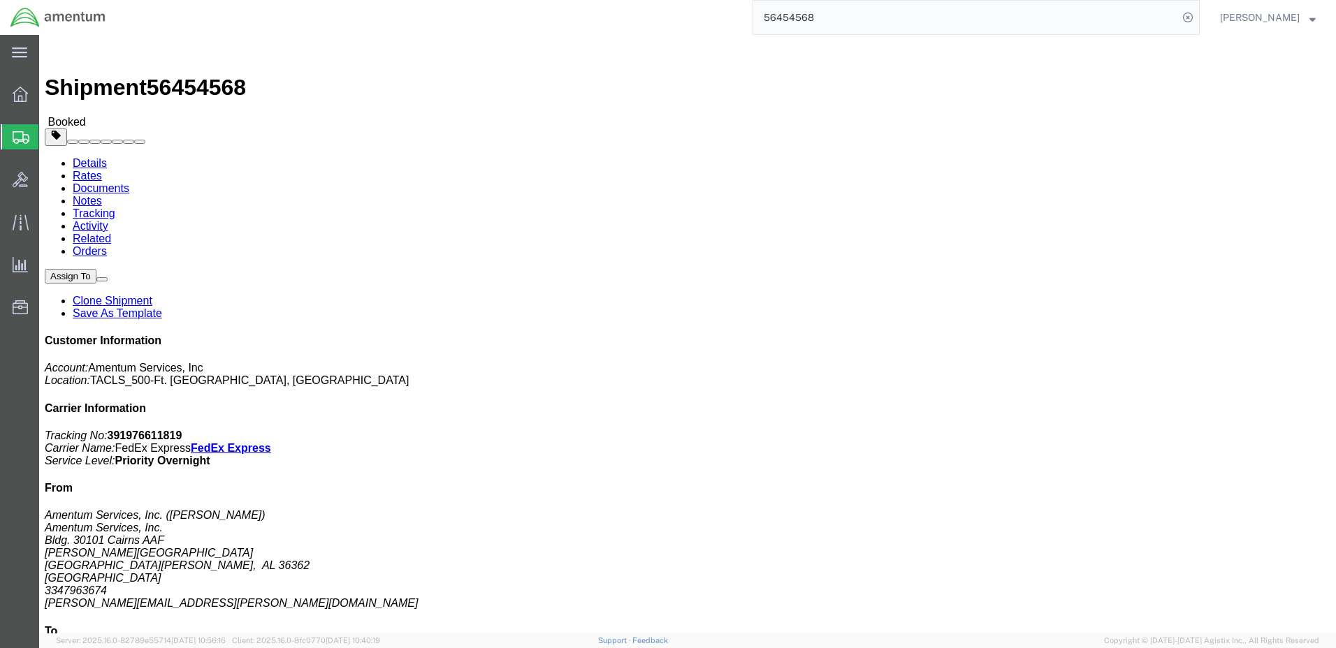
click span "button"
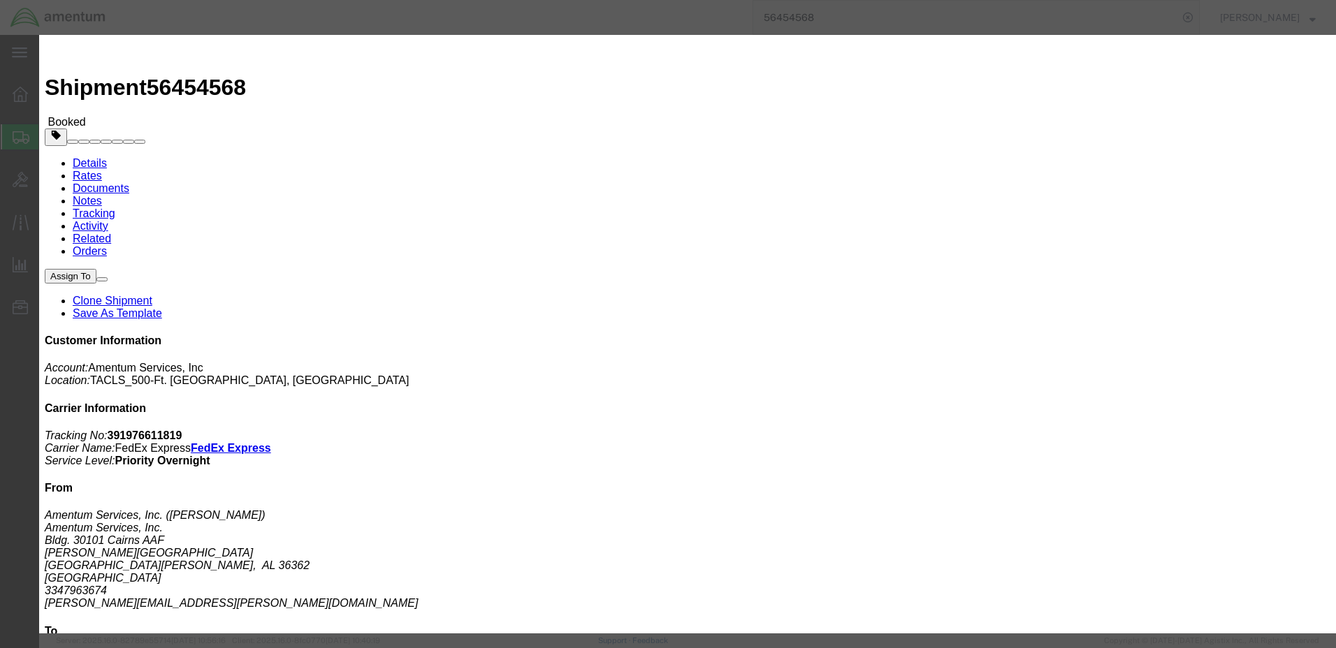
click div "Aug 11 2025 4:00 PM"
type input "8:00 PM"
click button "Apply"
click button "Save"
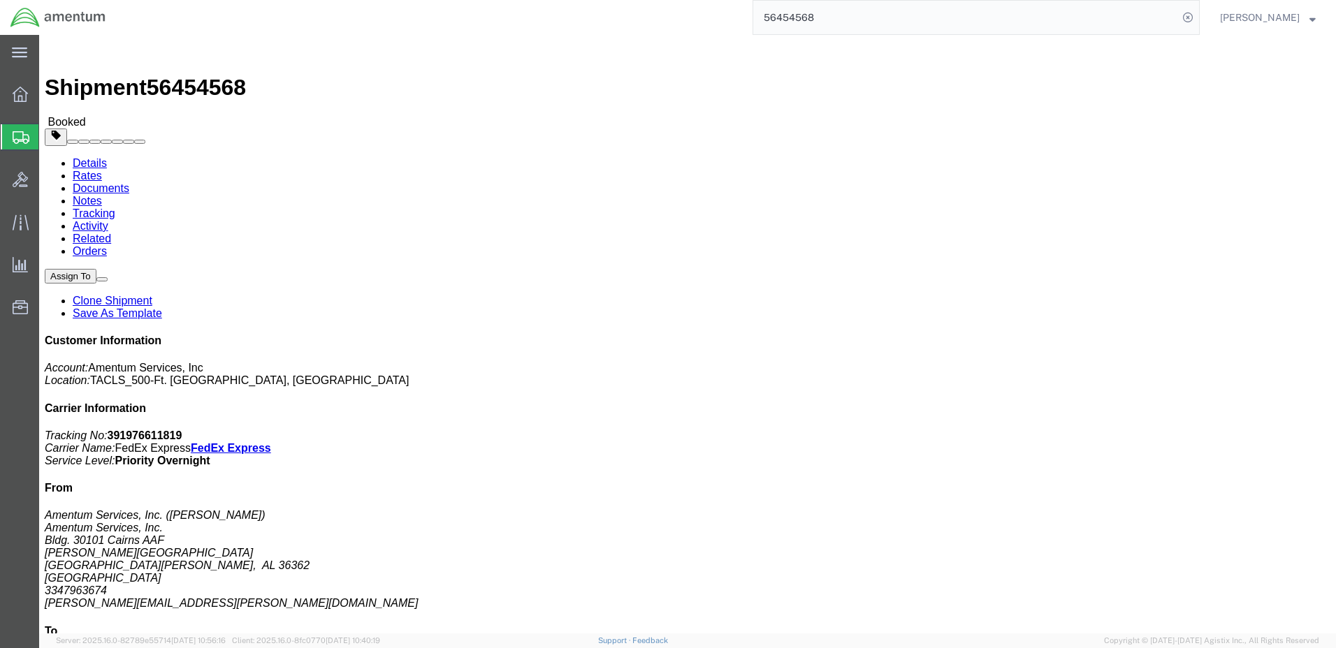
click button "Close"
click link "Schedule pickup request"
